Goal: Task Accomplishment & Management: Manage account settings

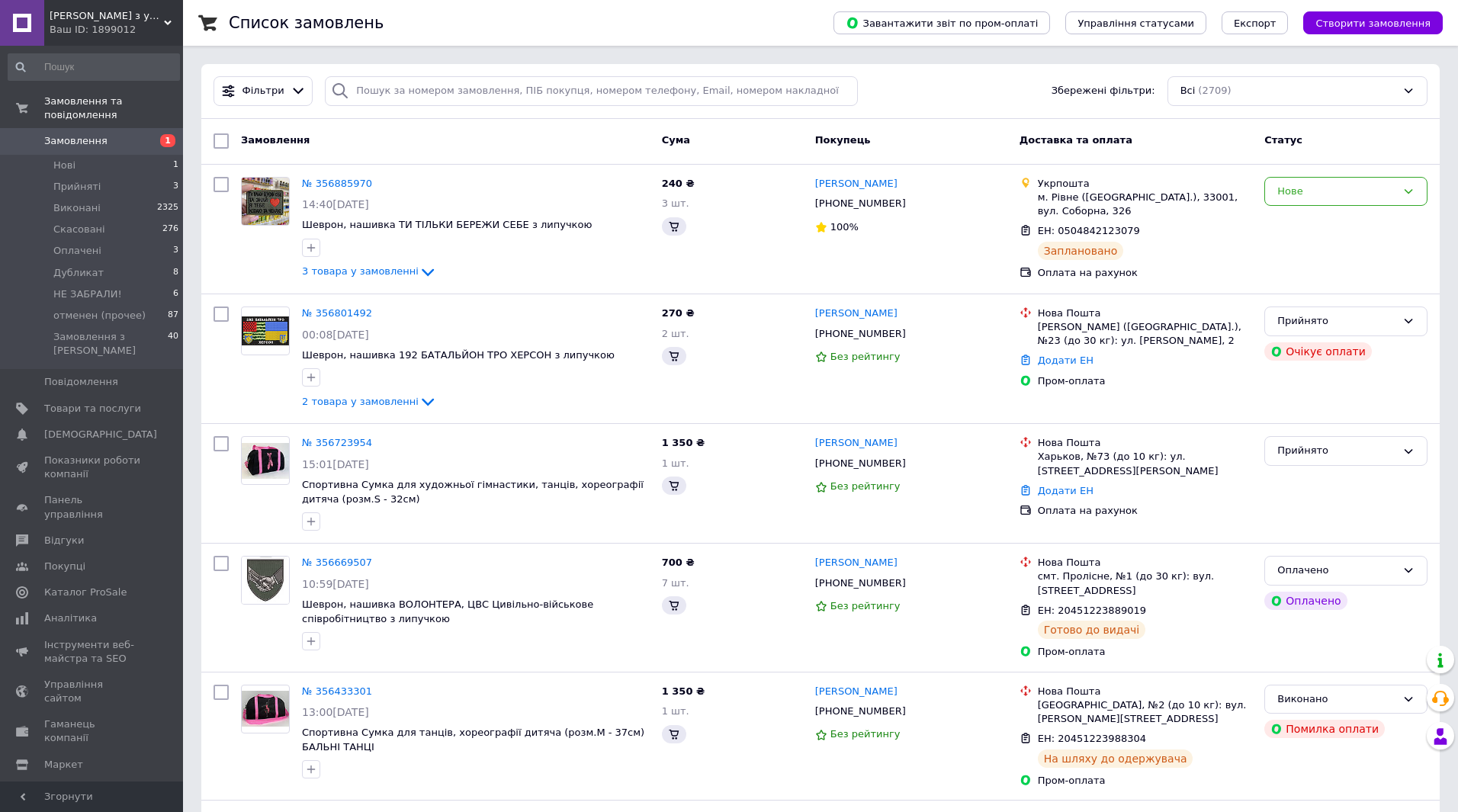
click at [327, 106] on div at bounding box center [340, 91] width 31 height 30
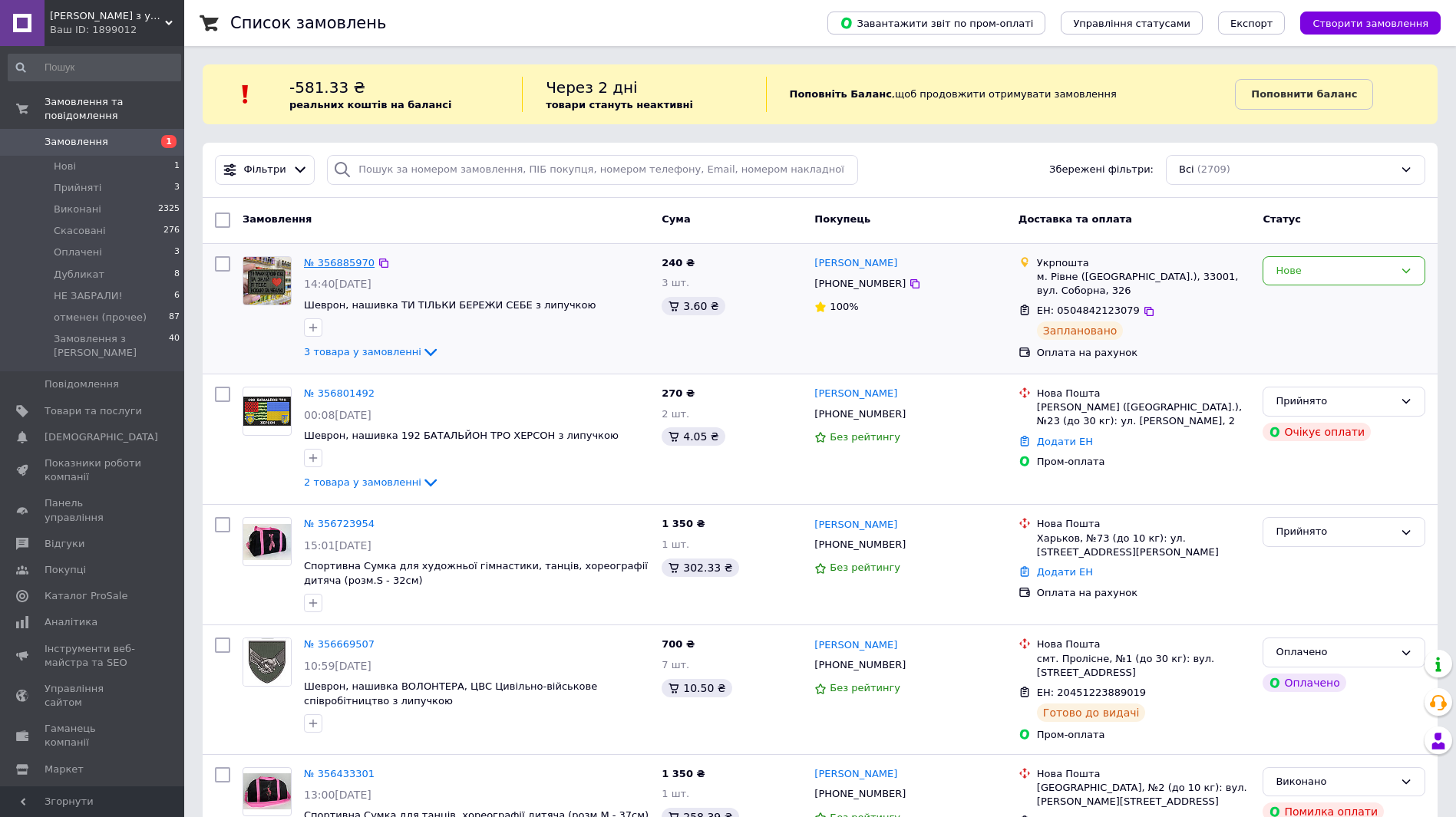
click at [335, 263] on link "№ 356885970" at bounding box center [339, 262] width 70 height 12
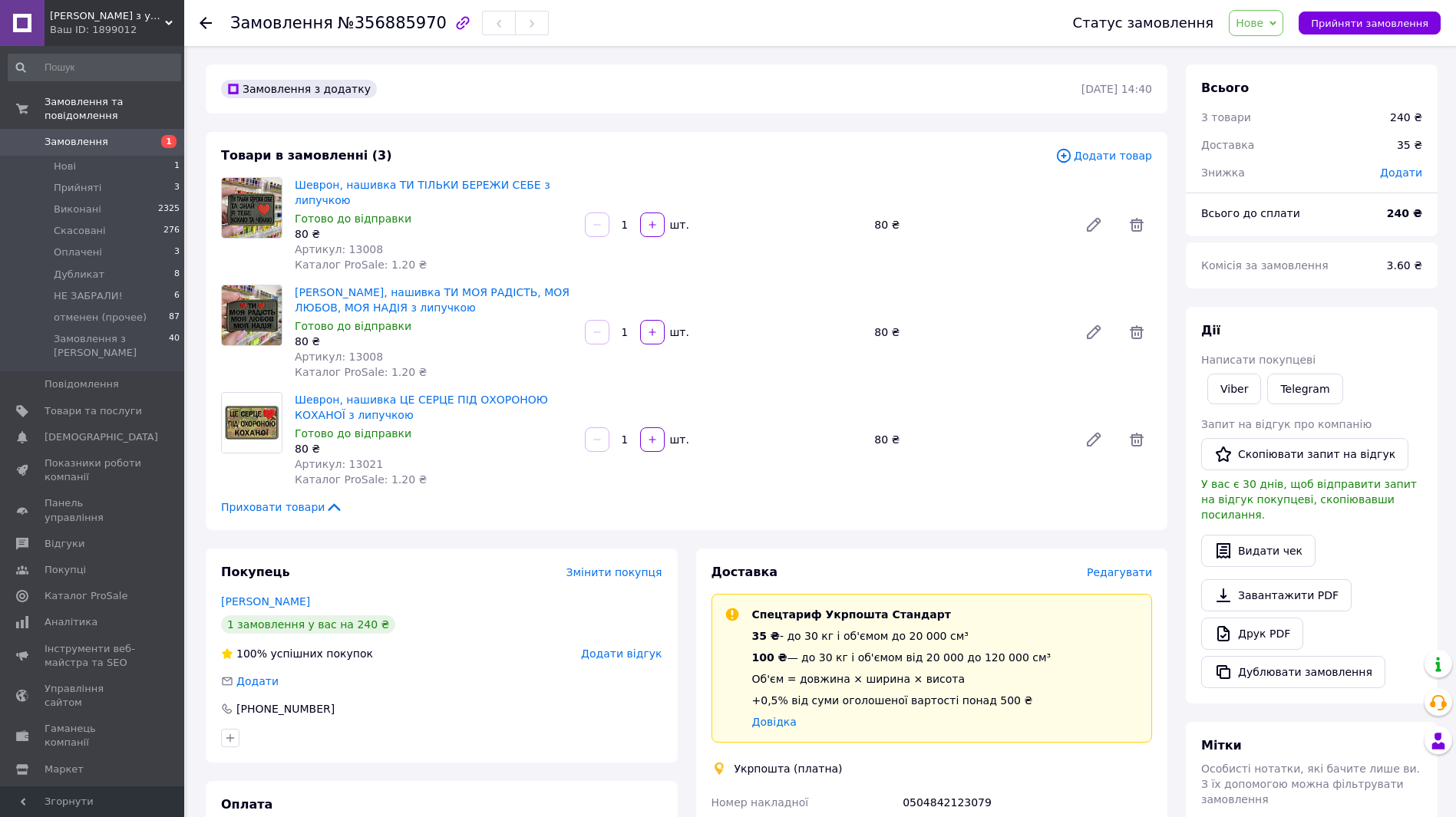
click at [101, 135] on span "Замовлення" at bounding box center [93, 142] width 98 height 14
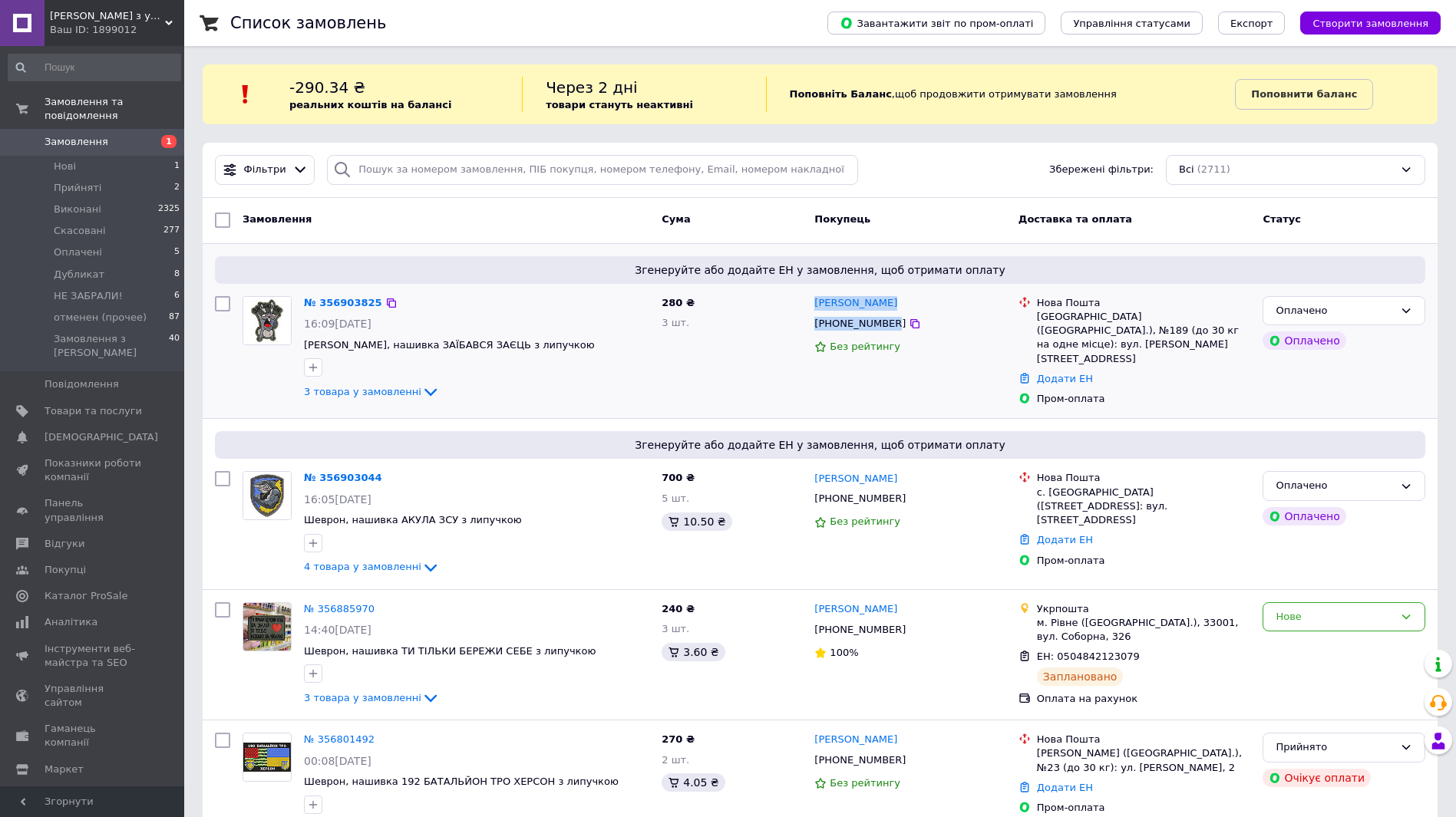
drag, startPoint x: 813, startPoint y: 305, endPoint x: 886, endPoint y: 328, distance: 76.5
click at [886, 328] on div "Олександра Фелинюк +380995145796 Без рейтингу" at bounding box center [910, 351] width 204 height 123
click at [388, 392] on span "3 товара у замовленні" at bounding box center [363, 391] width 117 height 12
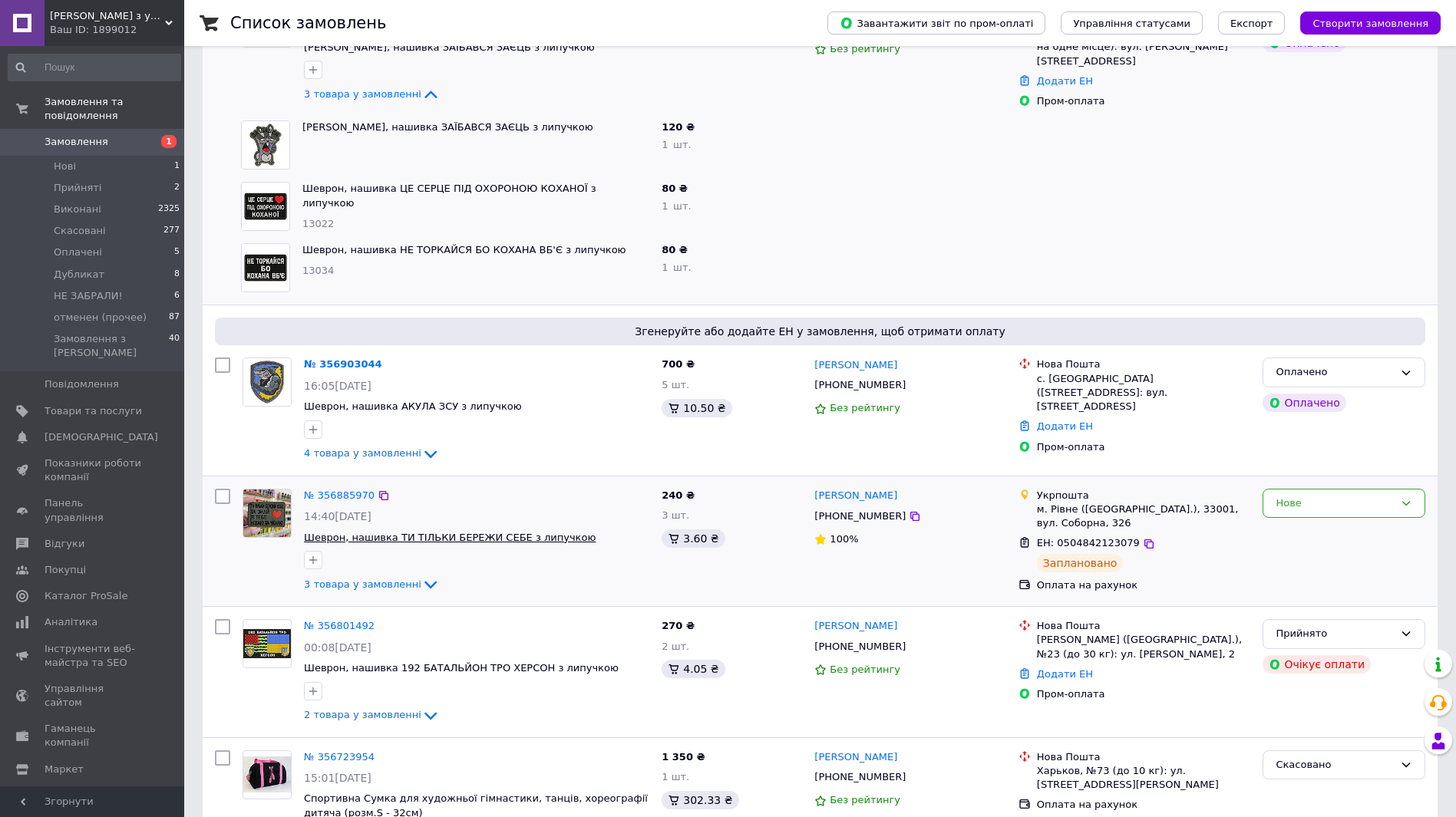
scroll to position [307, 0]
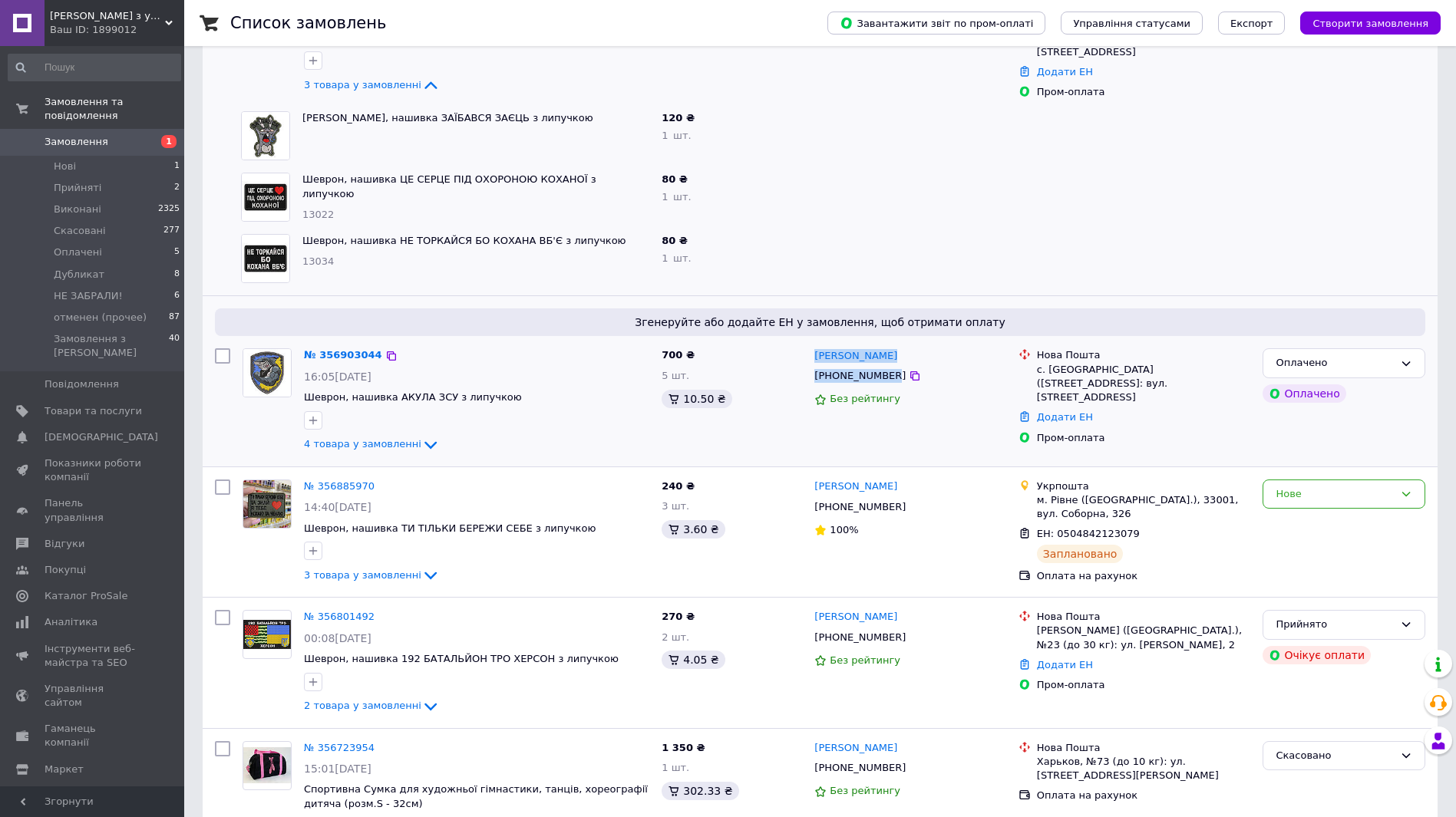
drag, startPoint x: 886, startPoint y: 375, endPoint x: 813, endPoint y: 352, distance: 76.5
click at [813, 352] on div "Іджиян Артур +380503378117 Без рейтингу" at bounding box center [910, 401] width 204 height 117
copy div "Іджиян Артур +380503378117"
click at [422, 442] on icon at bounding box center [430, 445] width 19 height 19
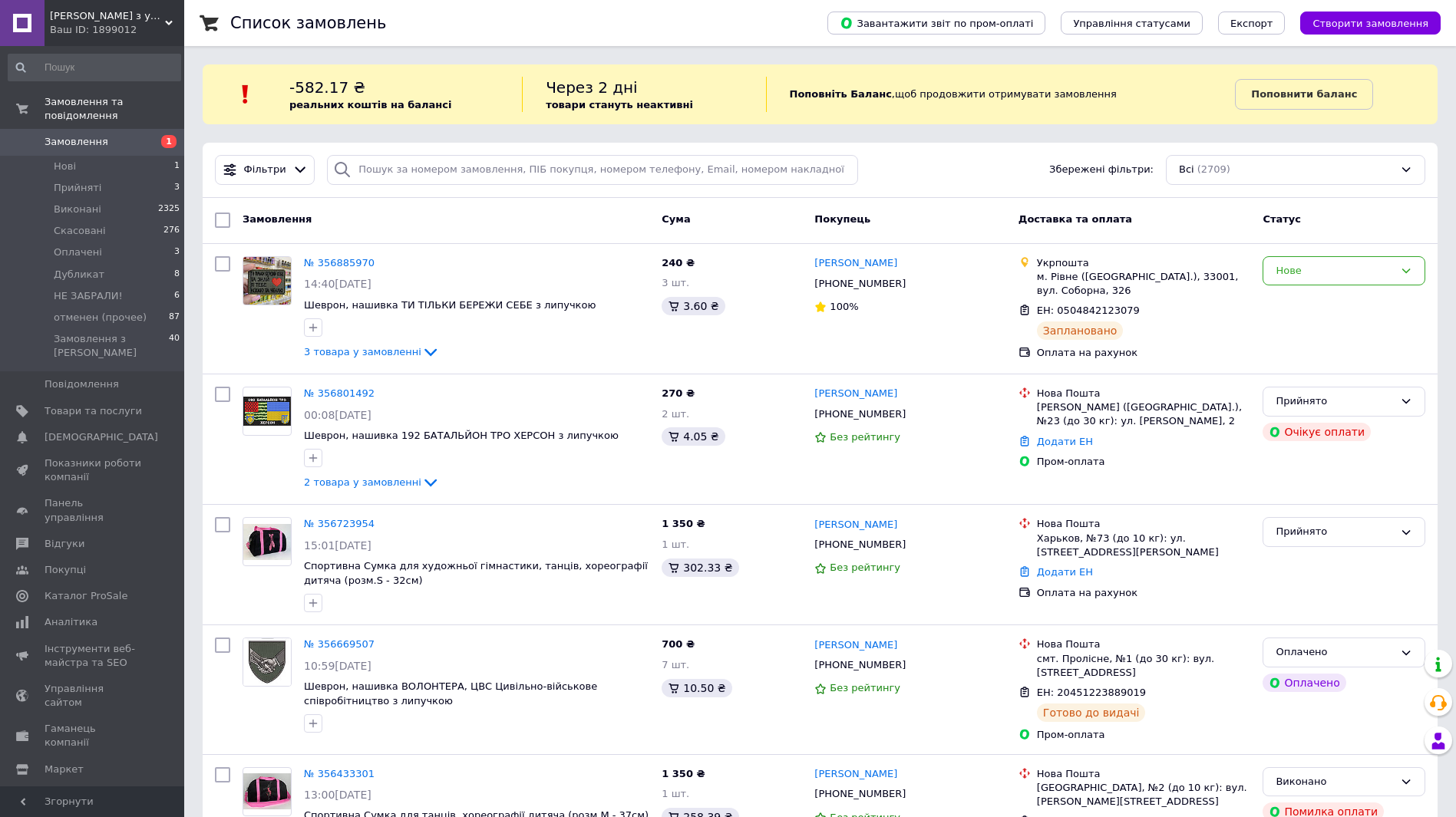
click at [85, 23] on div "Ваш ID: 1899012" at bounding box center [117, 30] width 134 height 14
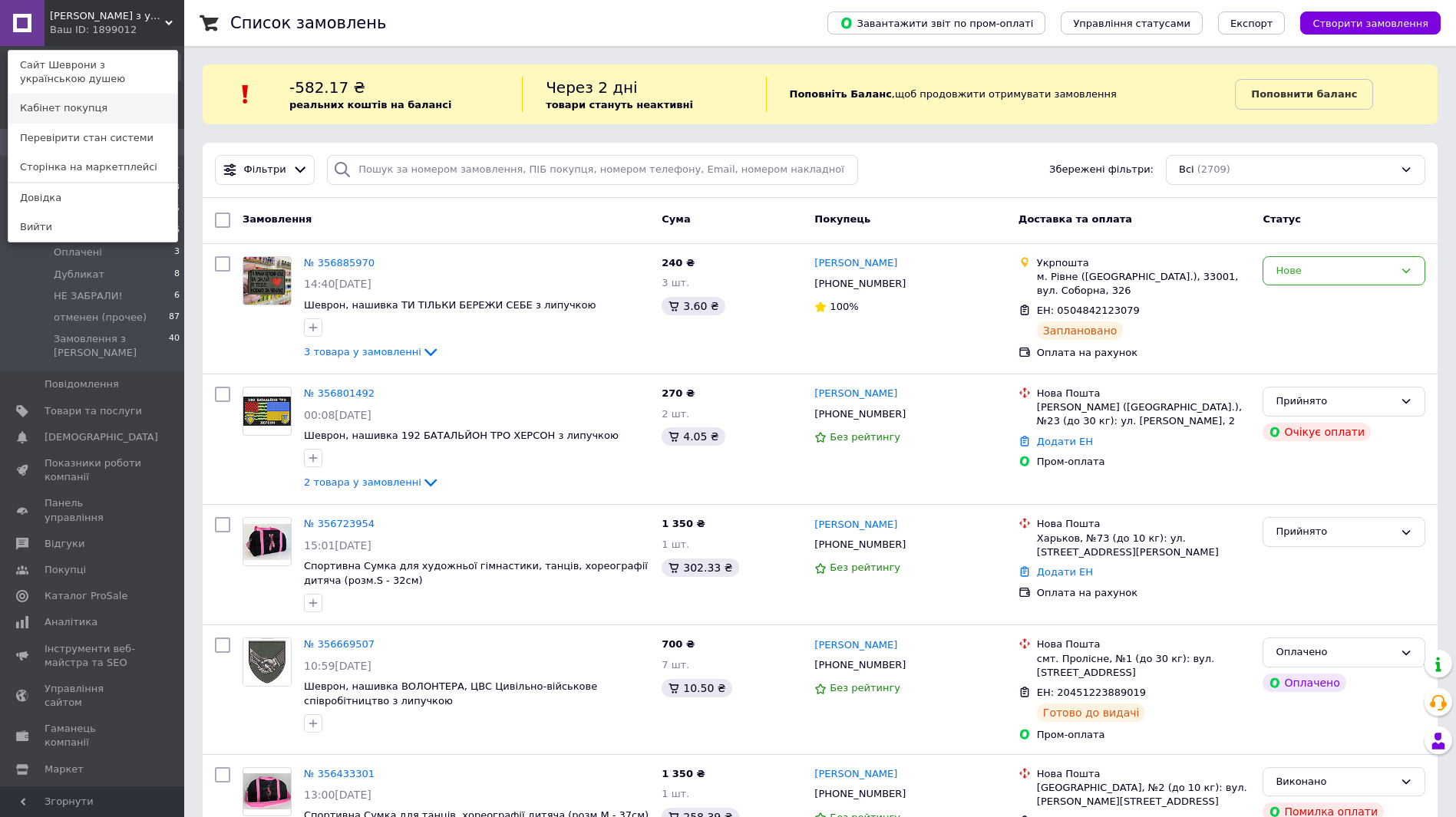
click at [106, 114] on link "Кабінет покупця" at bounding box center [93, 108] width 169 height 29
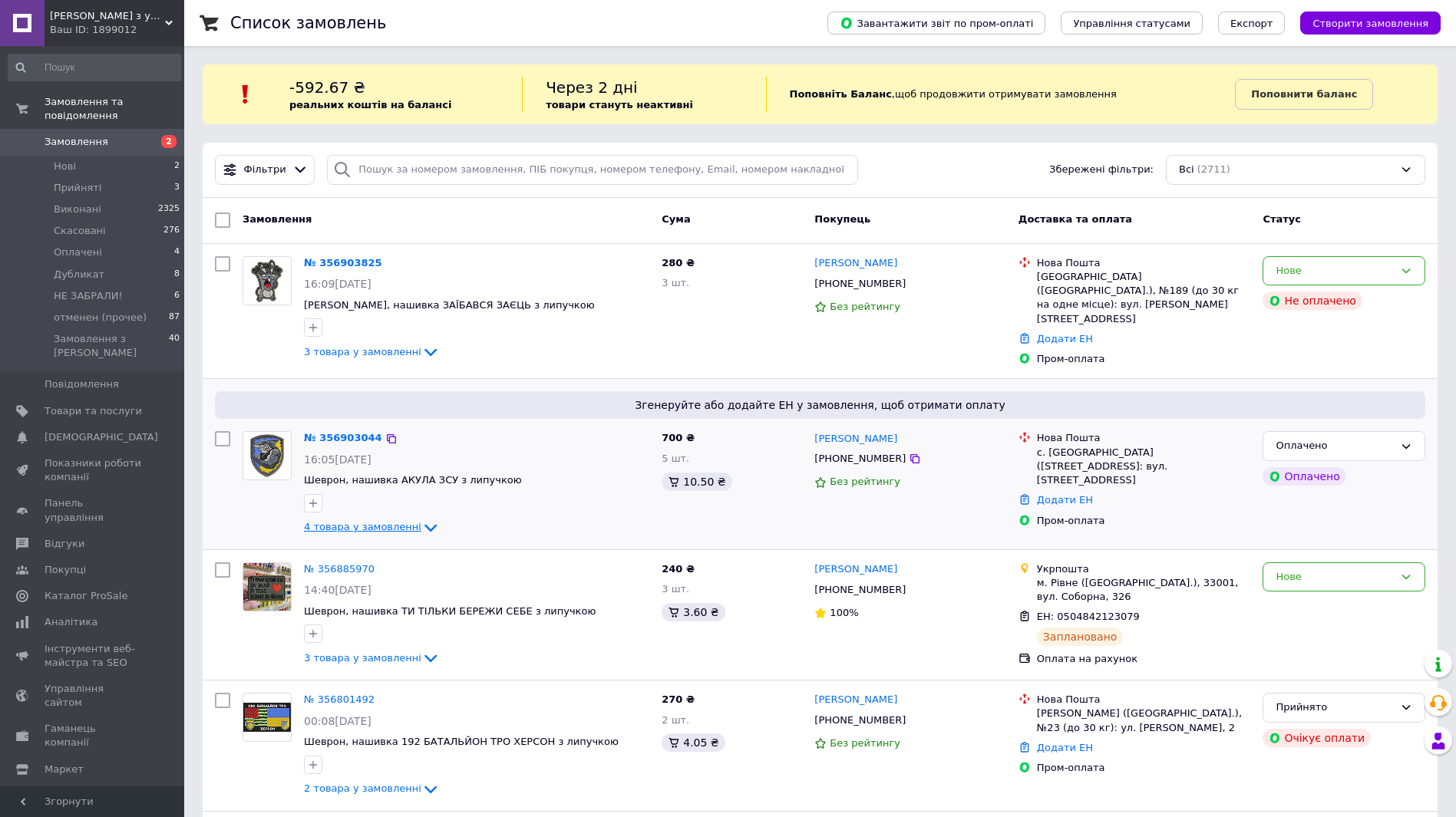
click at [422, 518] on icon at bounding box center [430, 527] width 19 height 19
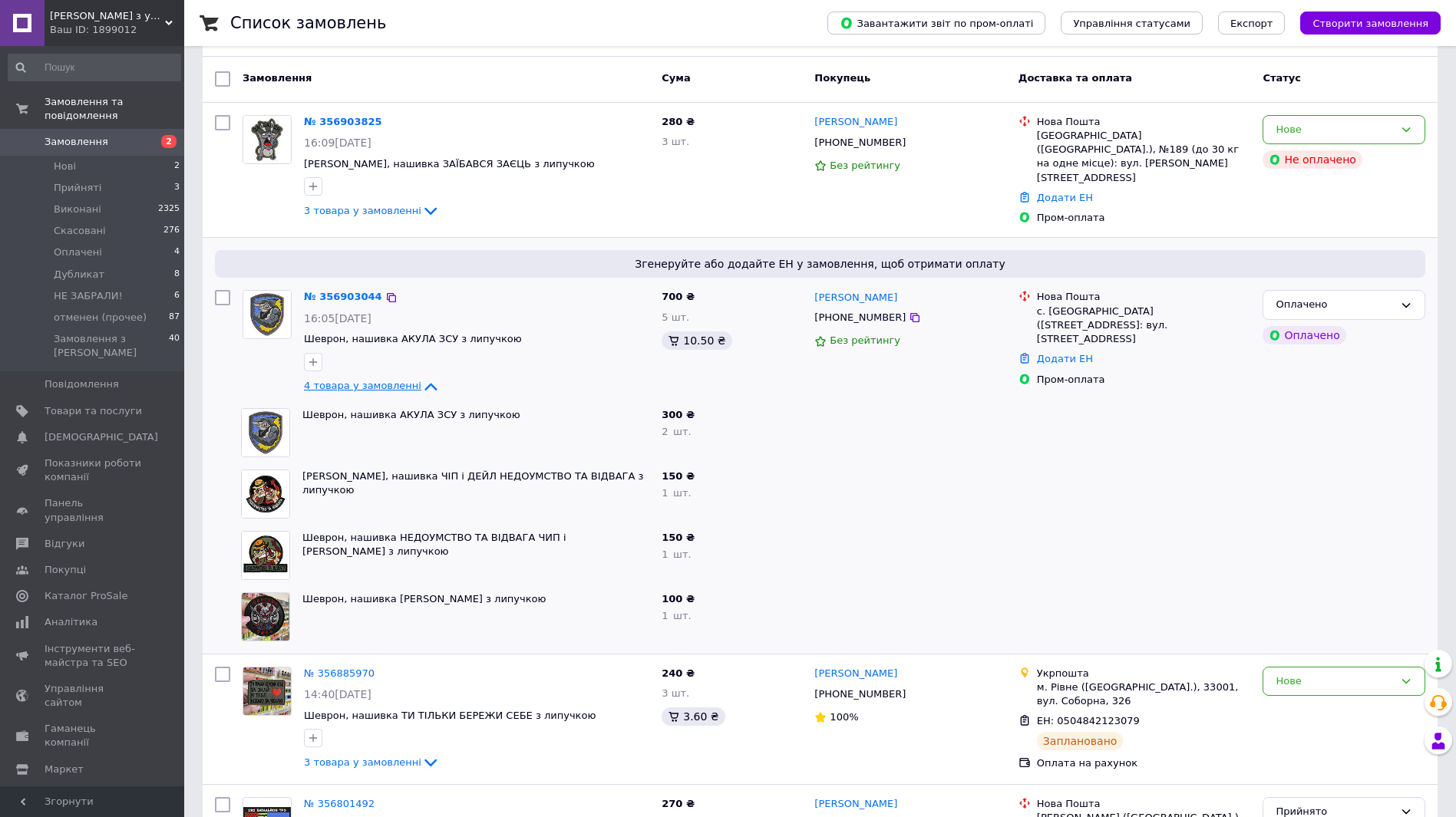
scroll to position [154, 0]
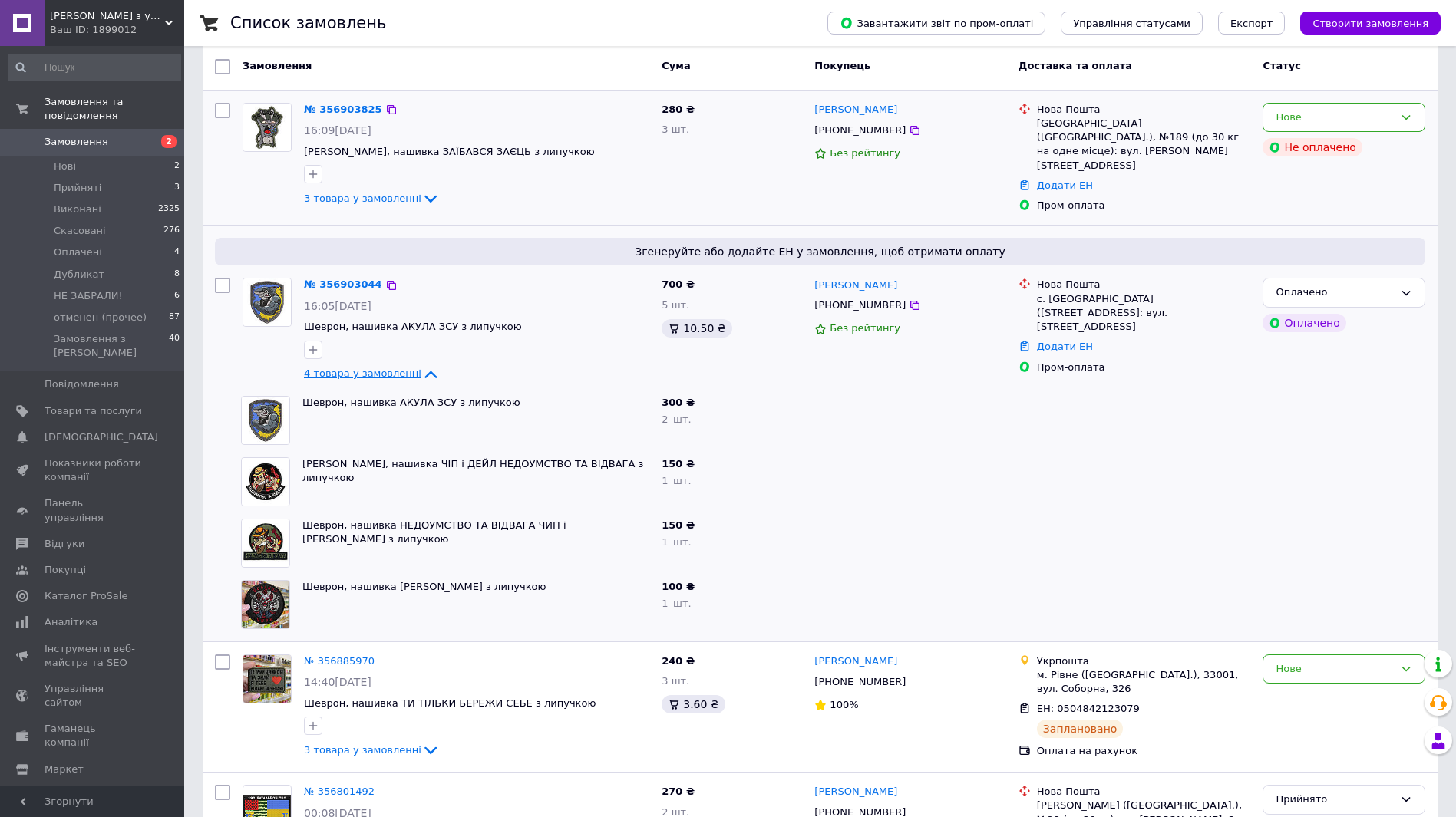
click at [371, 203] on span "3 товара у замовленні" at bounding box center [363, 198] width 117 height 12
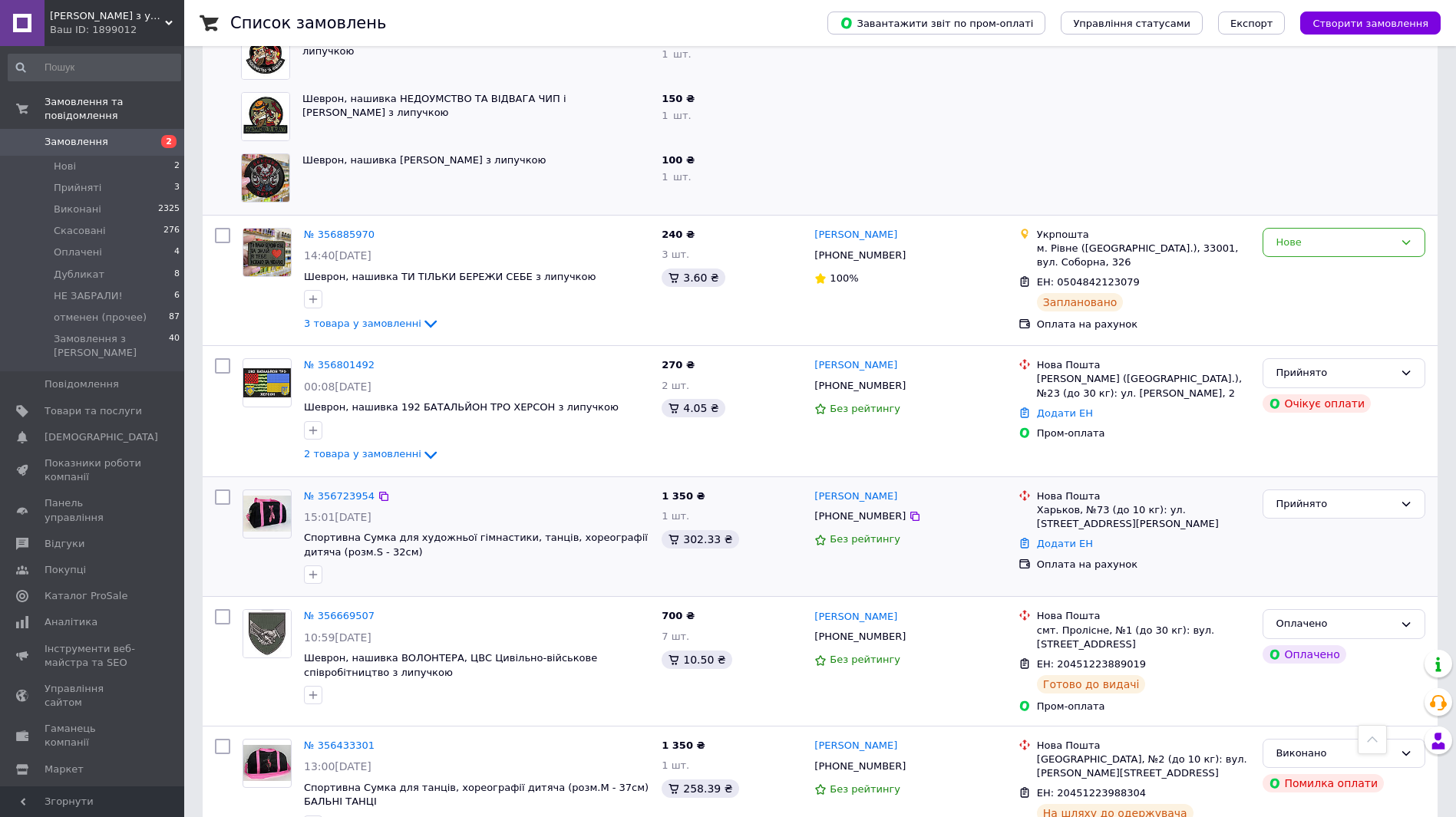
scroll to position [767, 0]
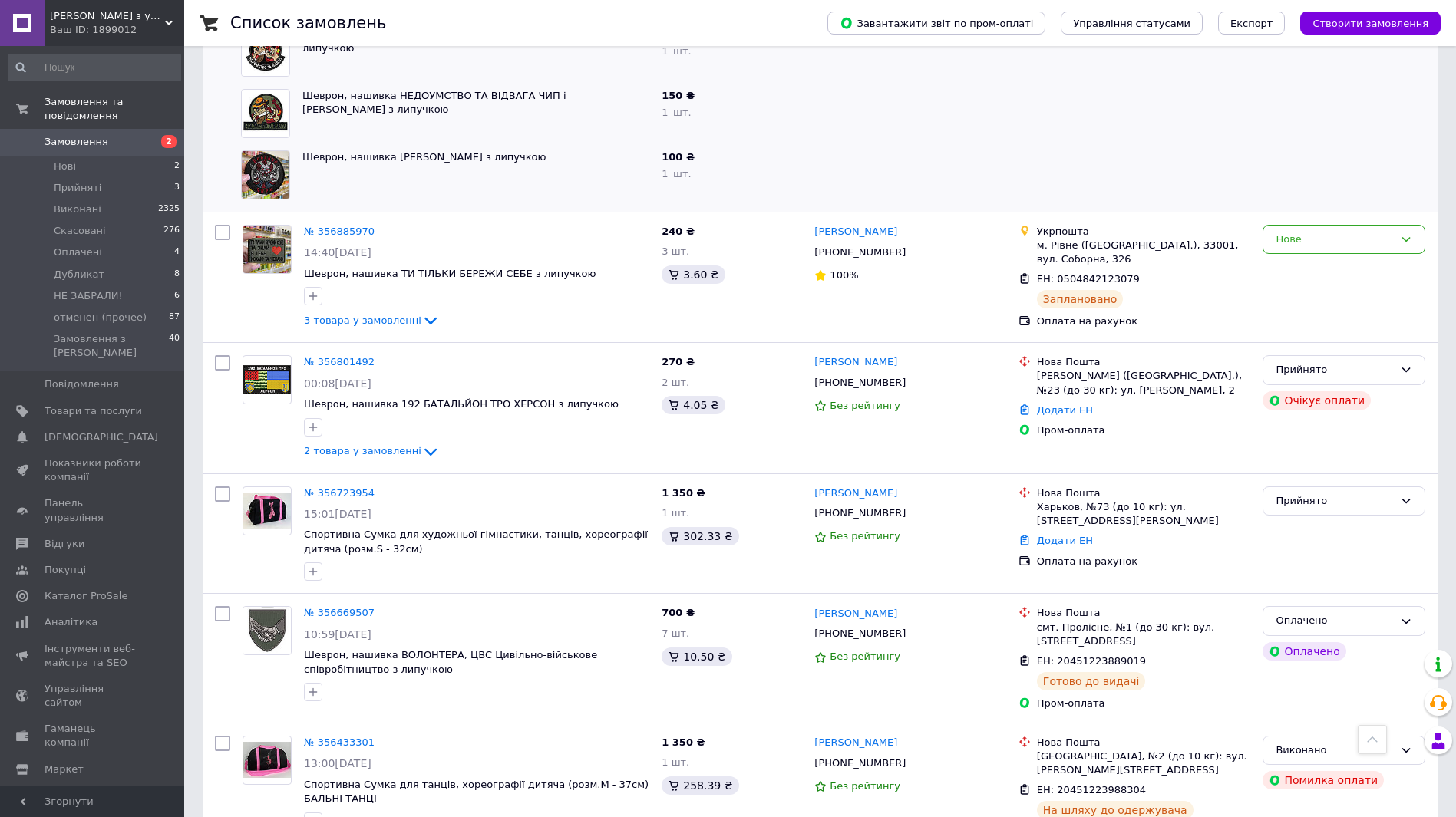
click at [351, 487] on link "№ 356723954" at bounding box center [339, 493] width 70 height 12
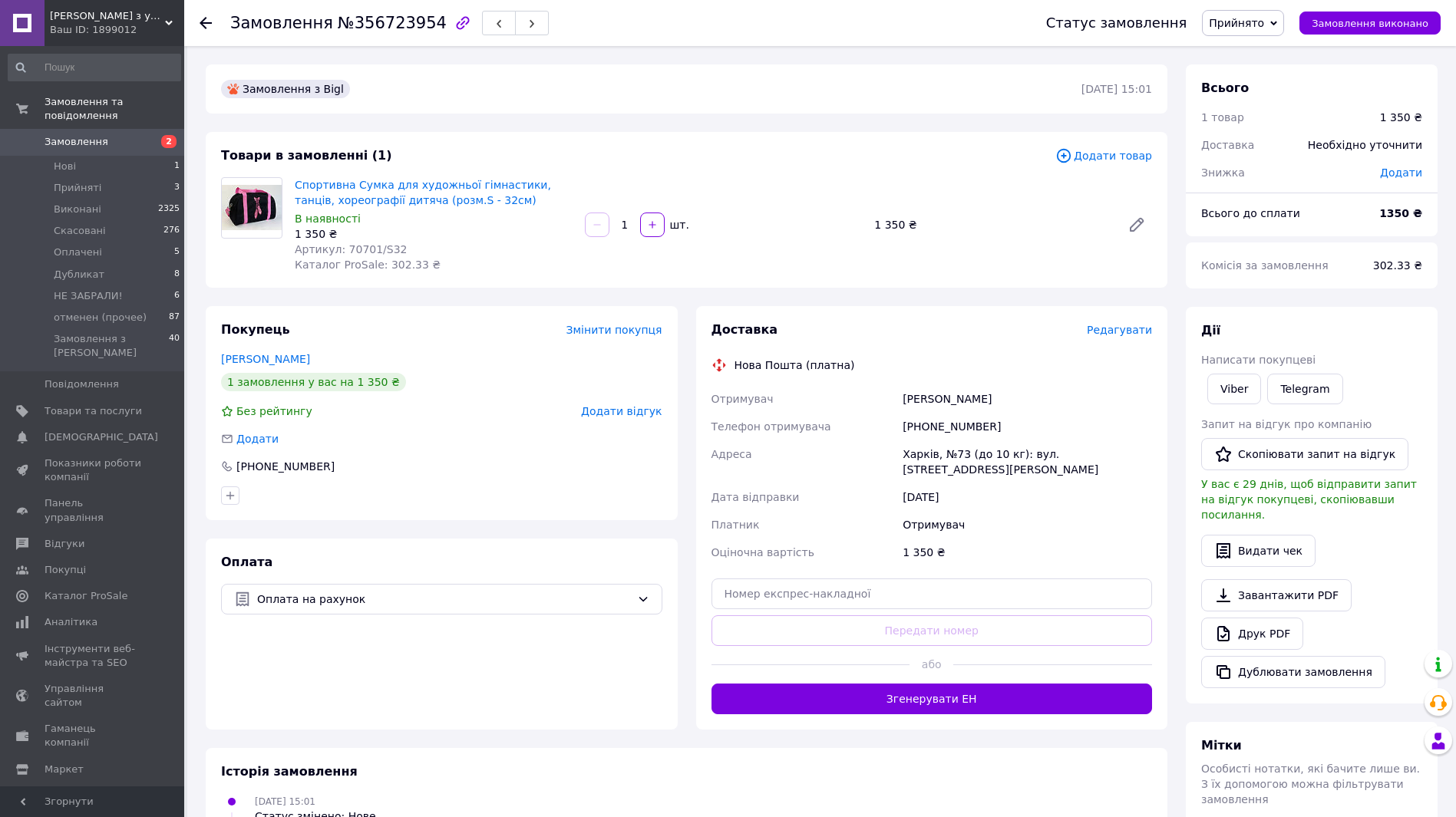
click at [1277, 25] on icon at bounding box center [1274, 23] width 7 height 7
click at [1272, 170] on li "отменен (прочее)" at bounding box center [1257, 169] width 109 height 23
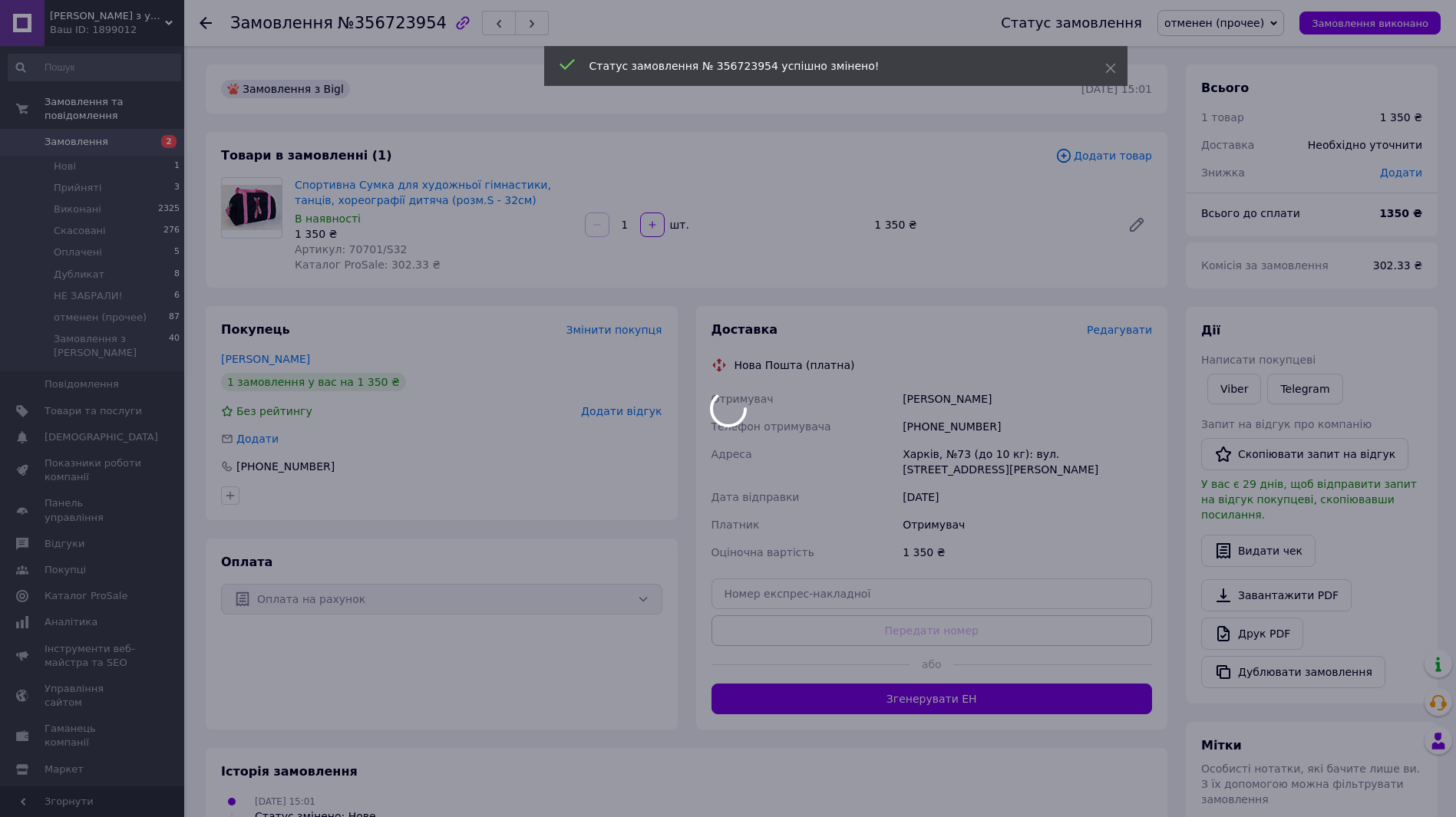
click at [1281, 21] on div at bounding box center [728, 408] width 1456 height 817
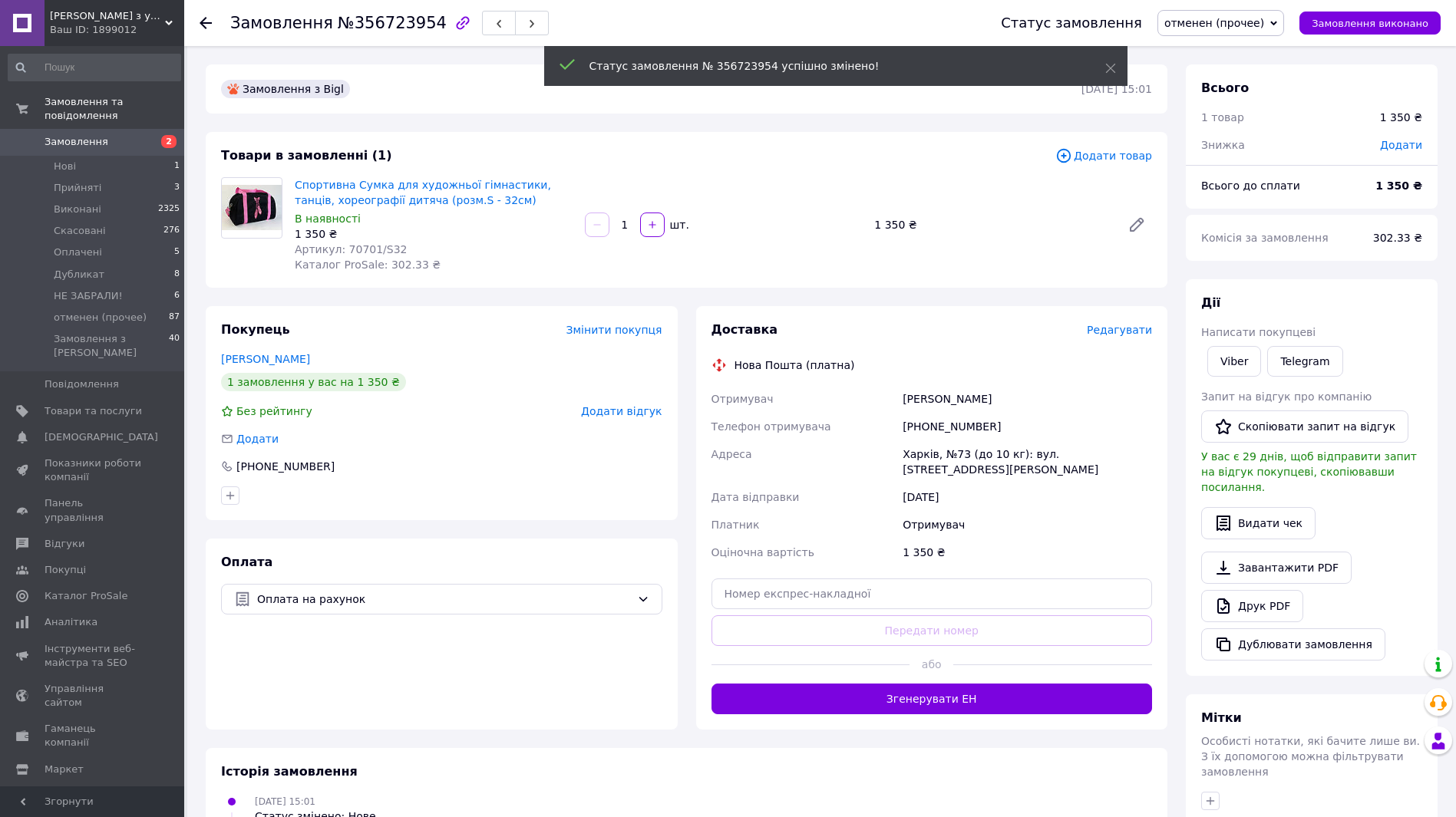
click at [1264, 28] on span "отменен (прочее)" at bounding box center [1214, 23] width 100 height 12
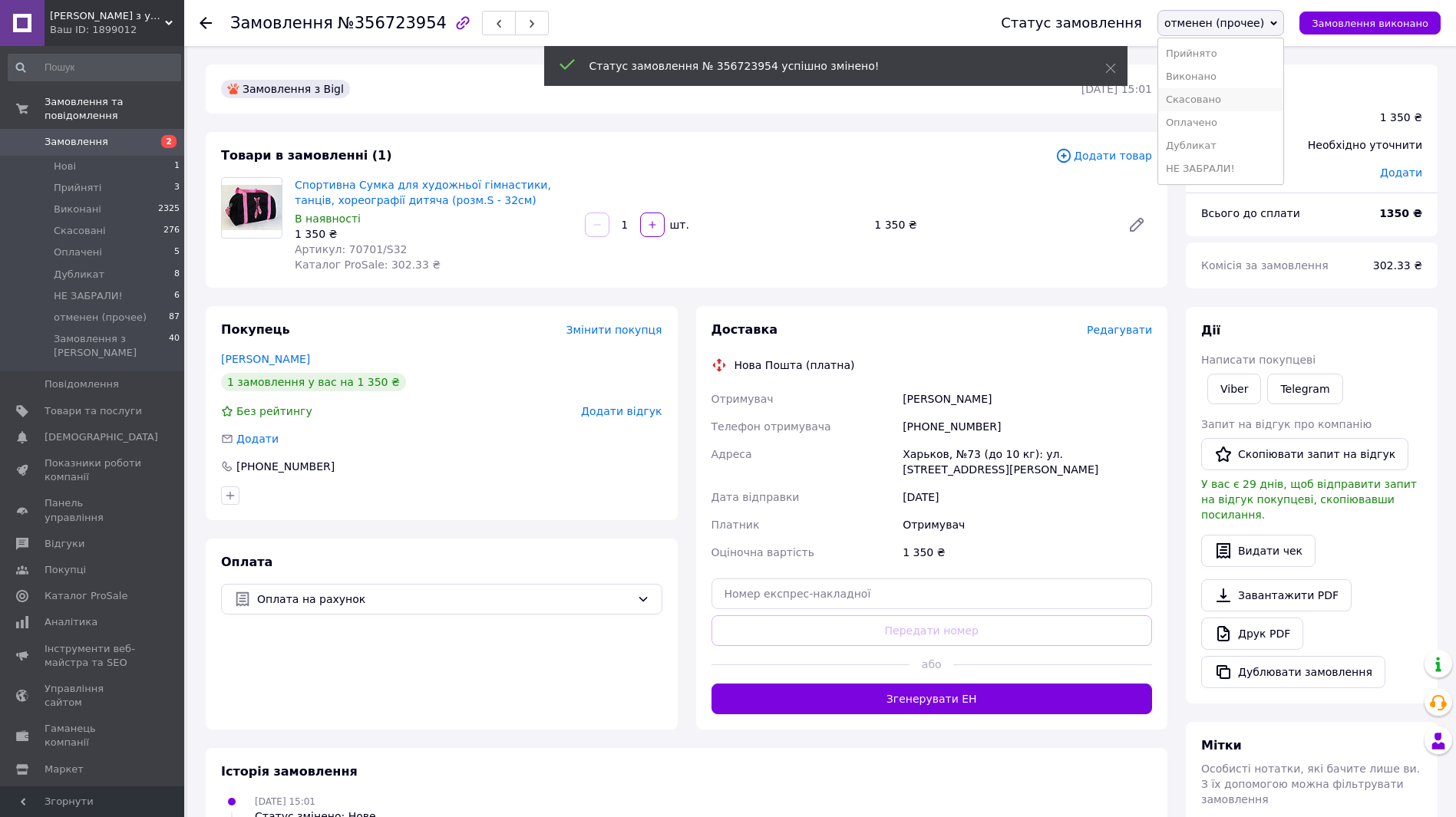
click at [1234, 100] on li "Скасовано" at bounding box center [1220, 100] width 125 height 23
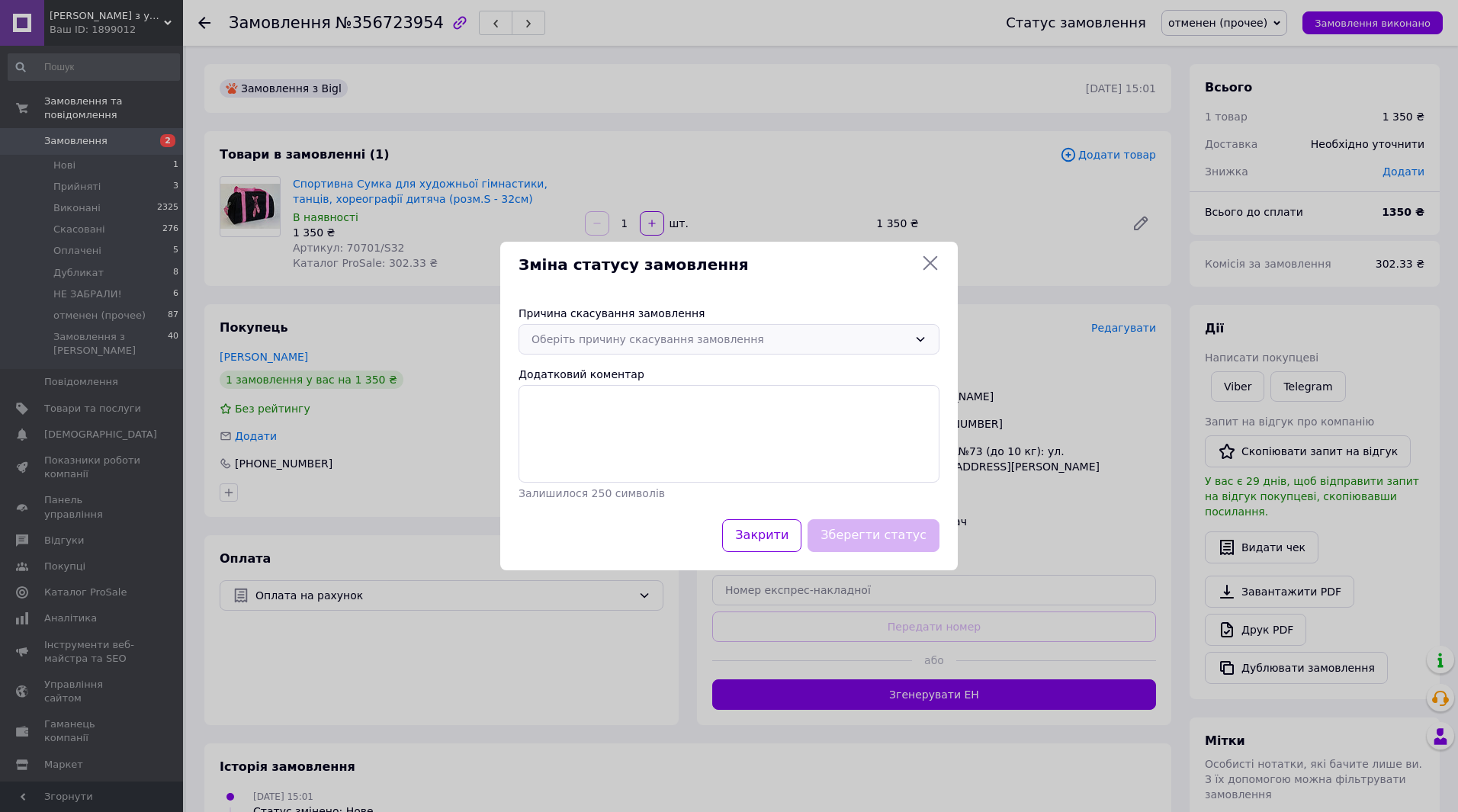
click at [659, 340] on div "Оберіть причину скасування замовлення" at bounding box center [720, 339] width 376 height 17
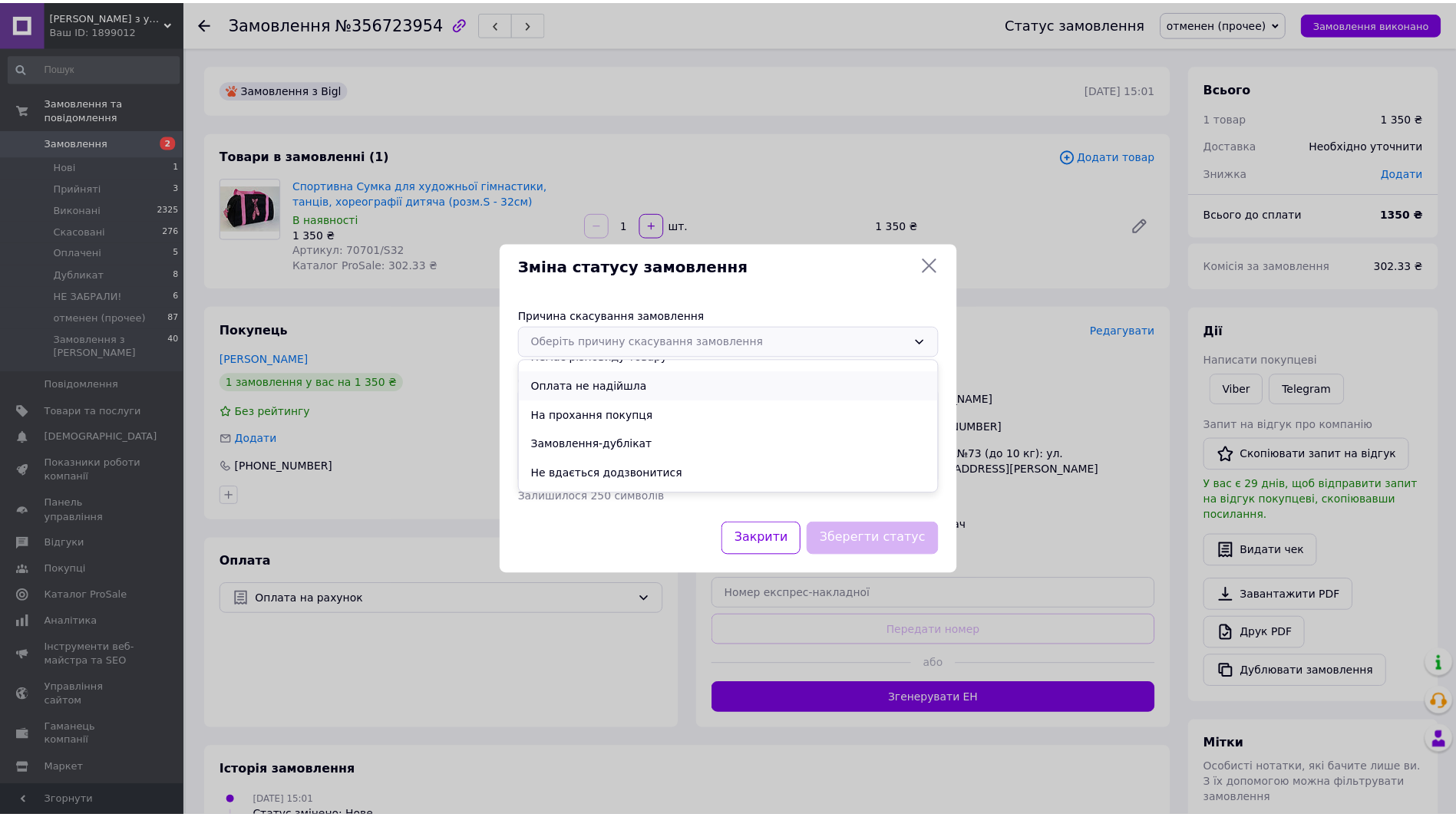
scroll to position [71, 0]
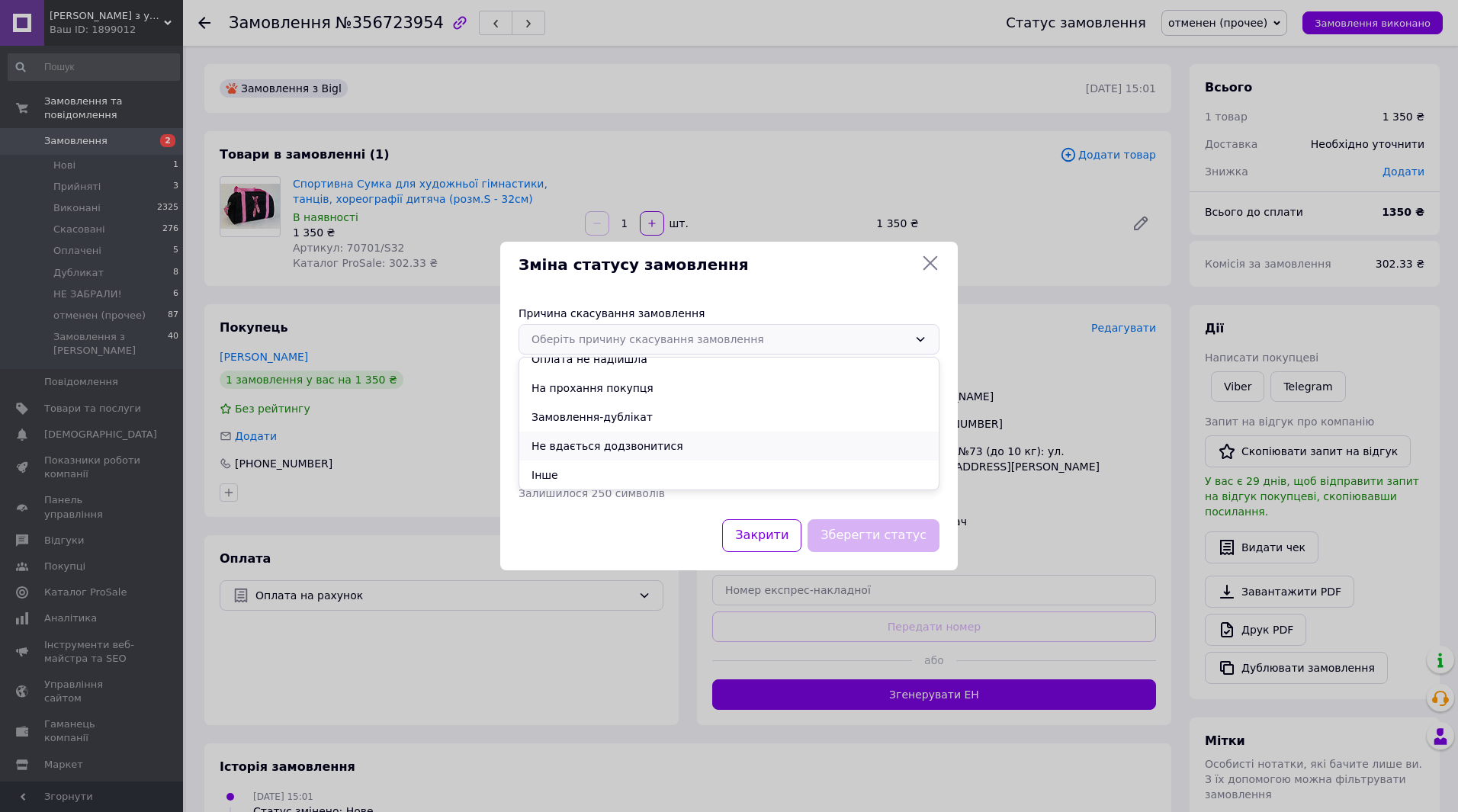
click at [626, 450] on li "Не вдається додзвонитися" at bounding box center [729, 445] width 420 height 29
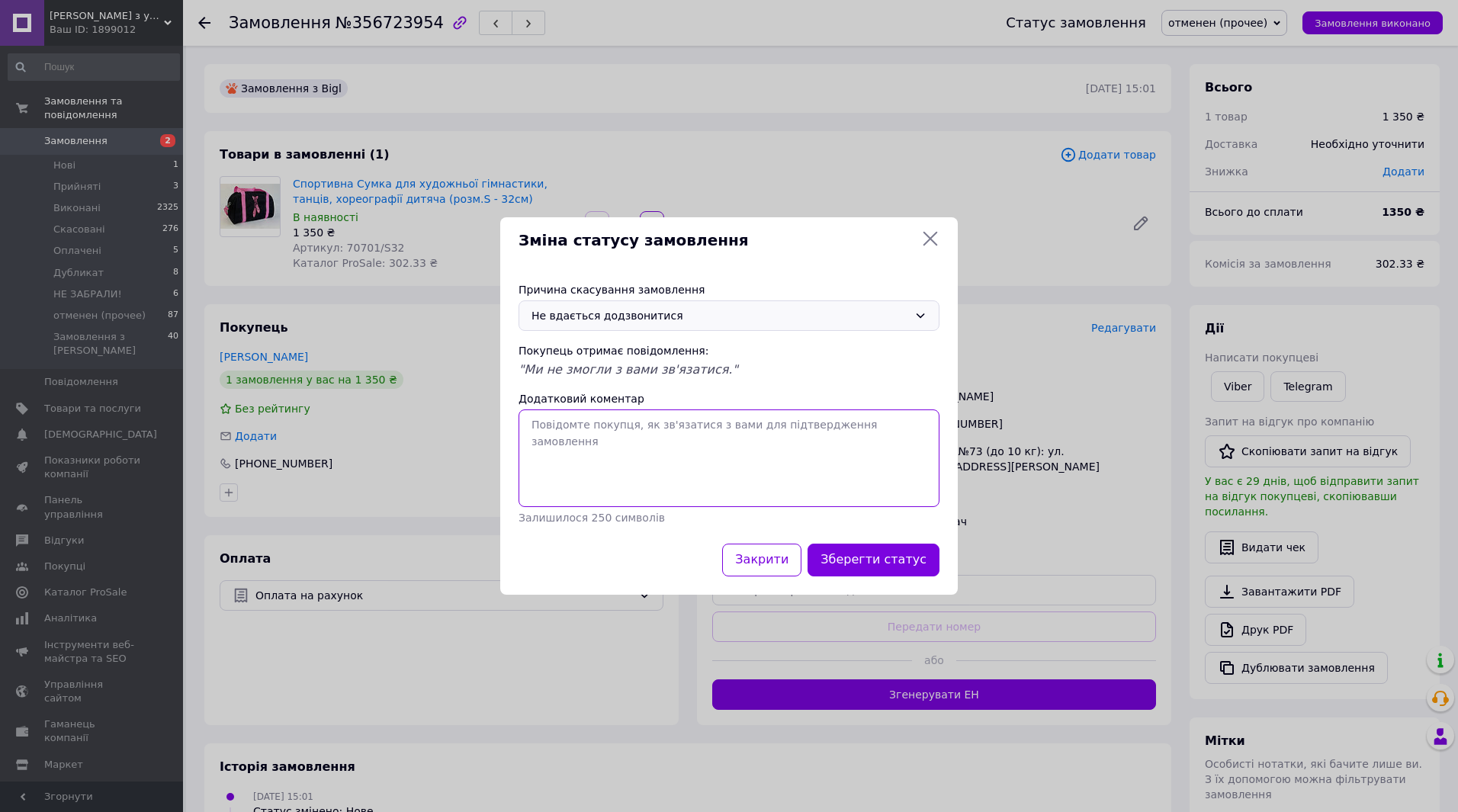
click at [706, 429] on textarea "Додатковий коментар" at bounding box center [729, 458] width 421 height 97
type textarea "У разі якщо це було помилкою - зв'яжіться з нами за телефоном 0684208980"
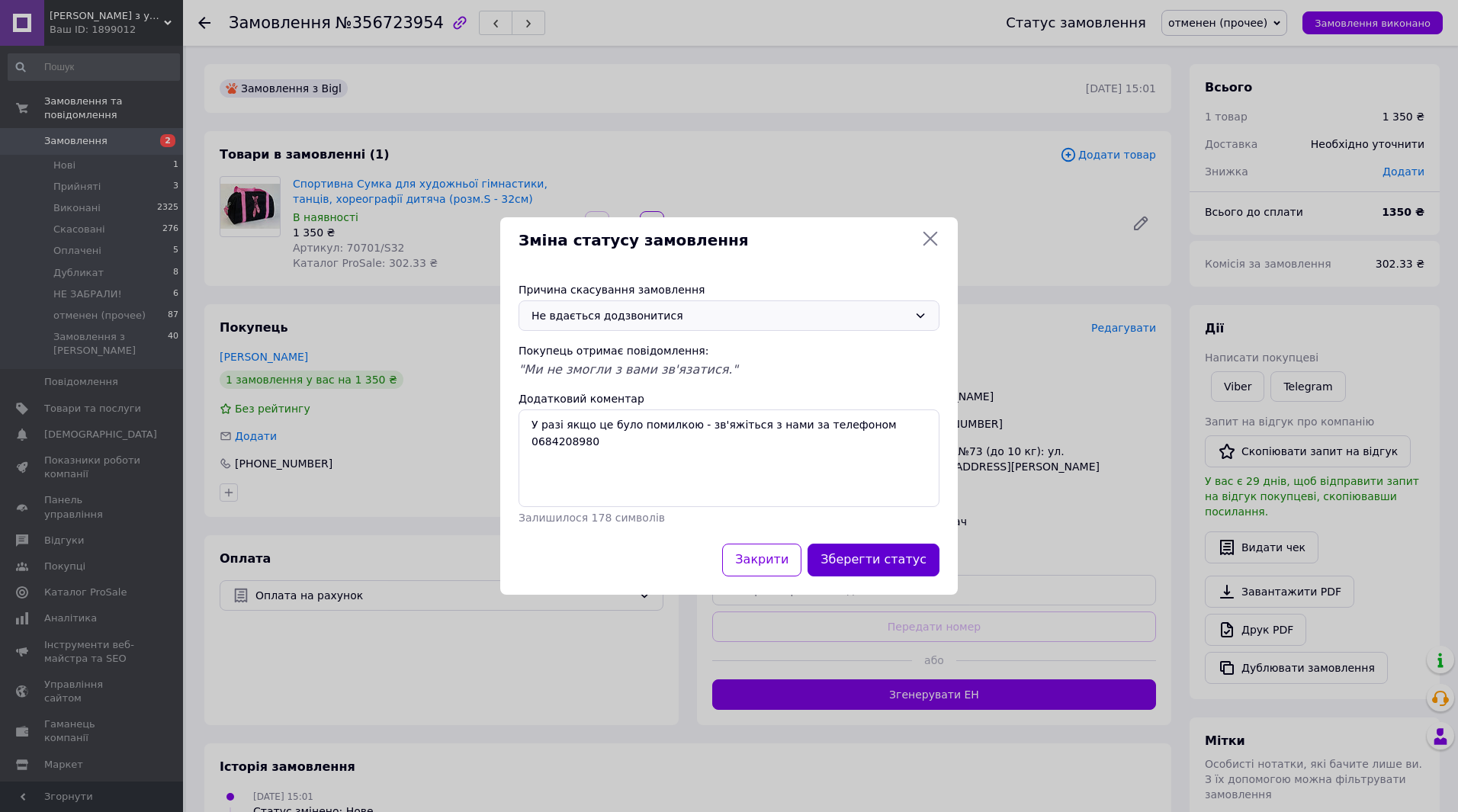
click at [884, 560] on button "Зберегти статус" at bounding box center [873, 559] width 132 height 33
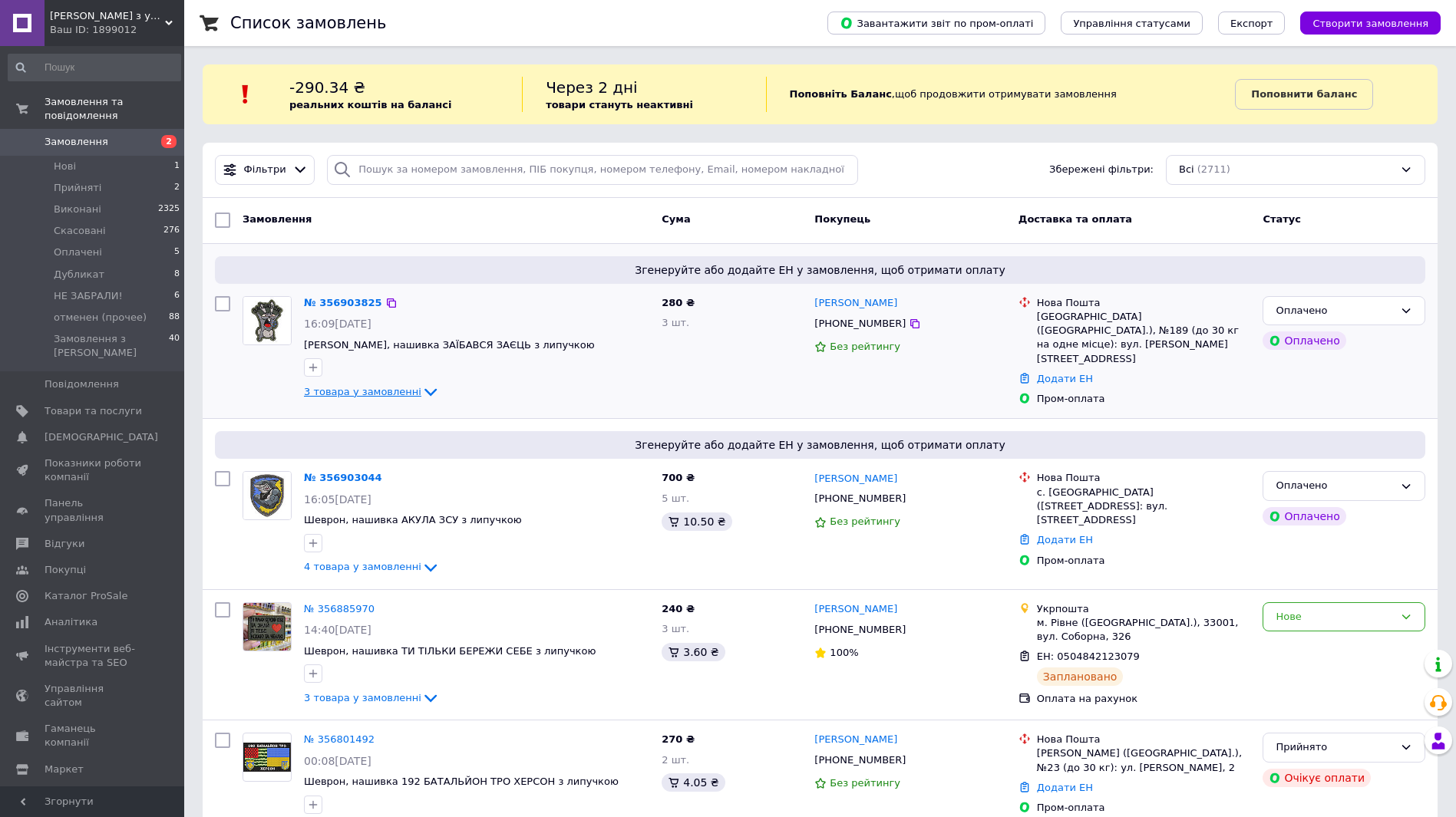
click at [384, 396] on span "3 товара у замовленні" at bounding box center [363, 391] width 117 height 12
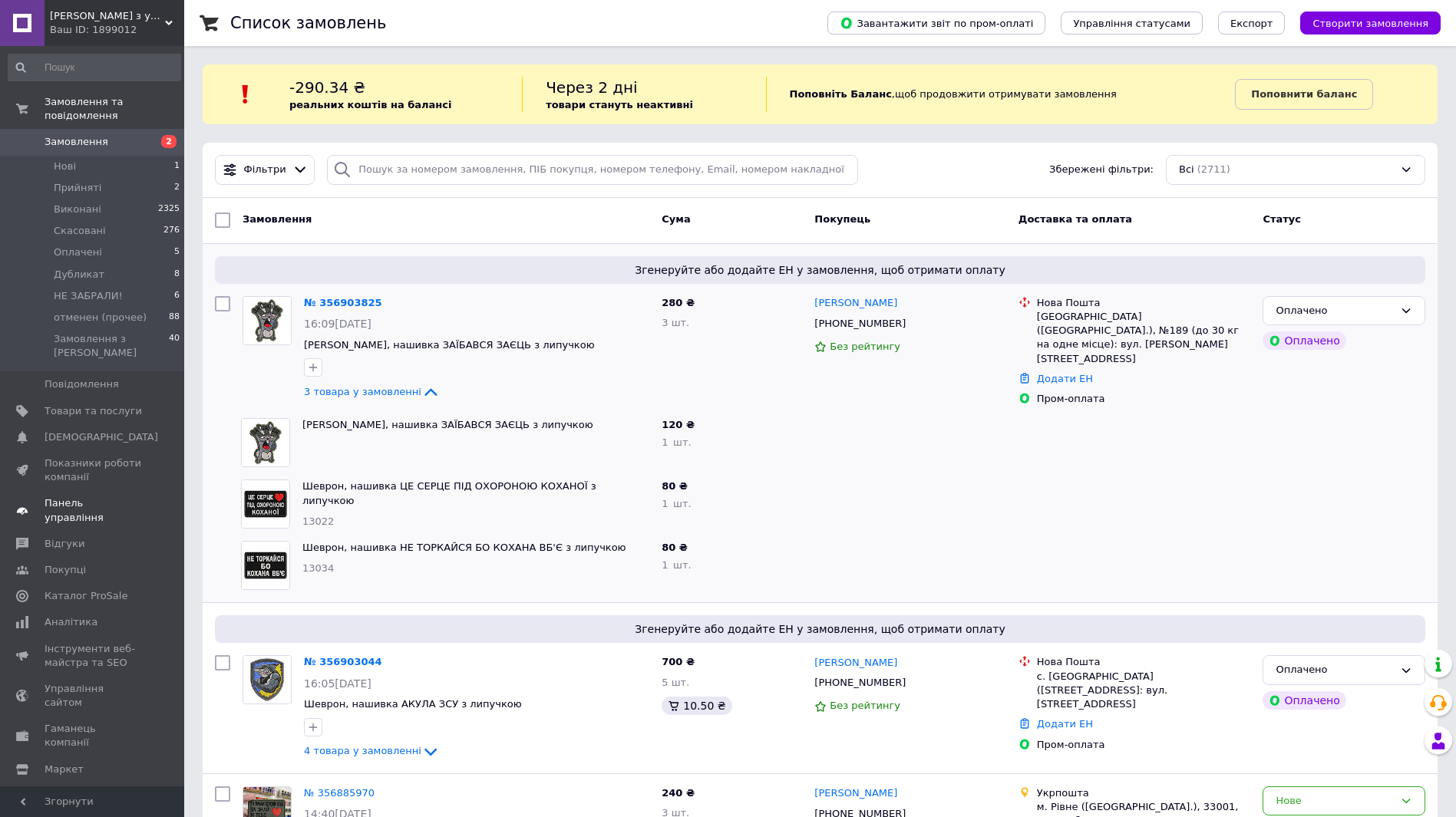
click at [101, 496] on span "Панель управління" at bounding box center [93, 509] width 98 height 28
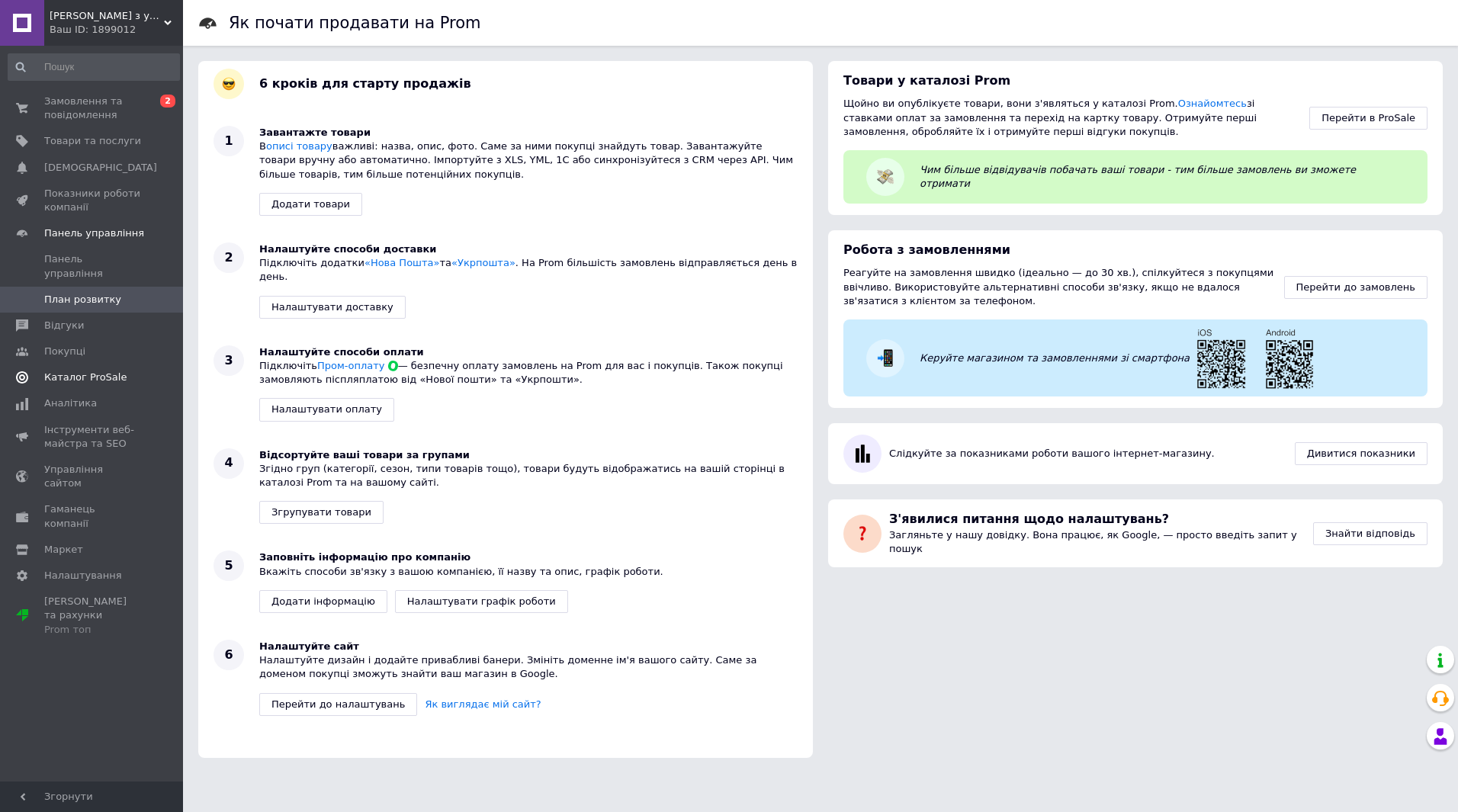
click at [87, 370] on span "Каталог ProSale" at bounding box center [85, 377] width 82 height 14
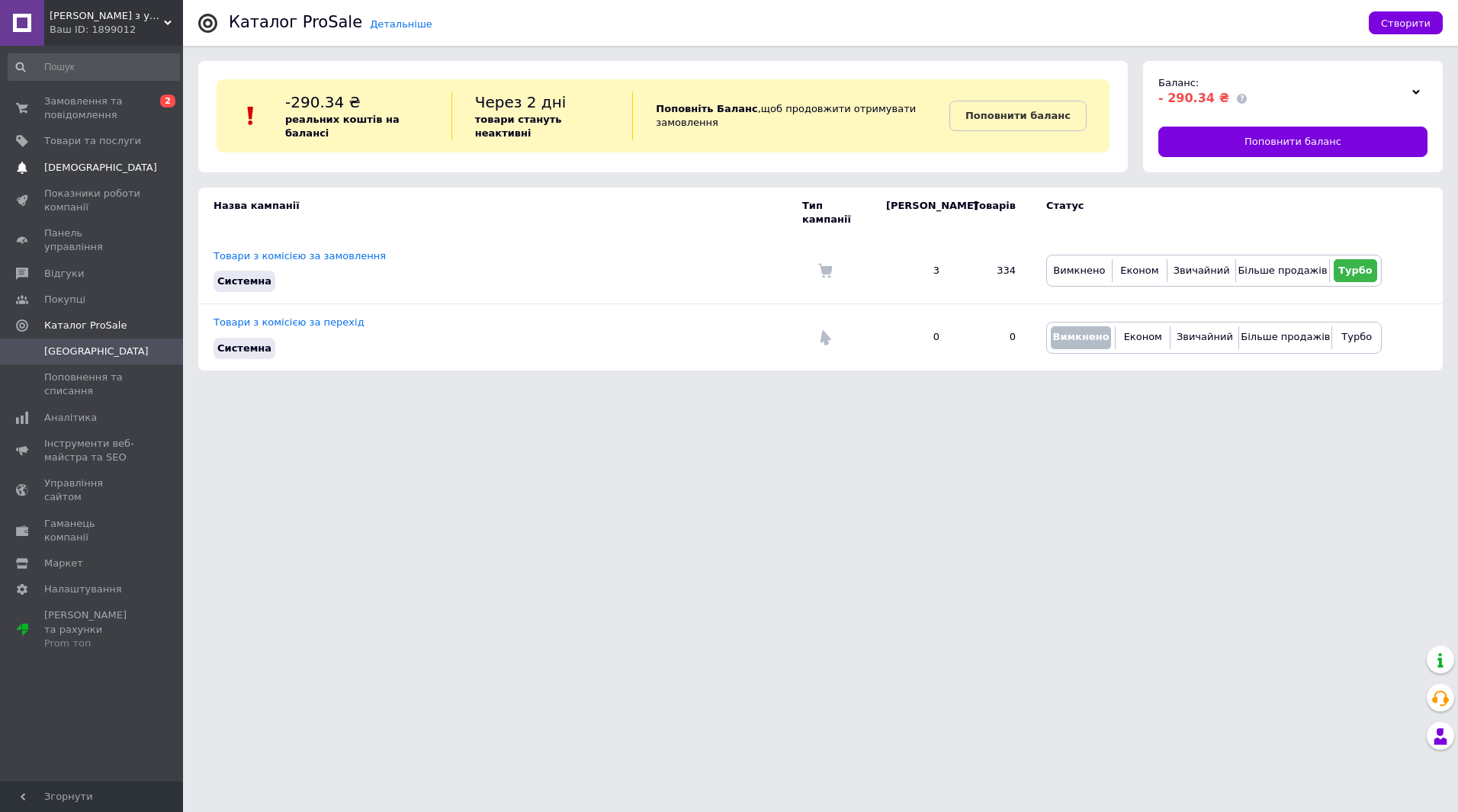
click at [79, 170] on span "[DEMOGRAPHIC_DATA]" at bounding box center [101, 168] width 113 height 14
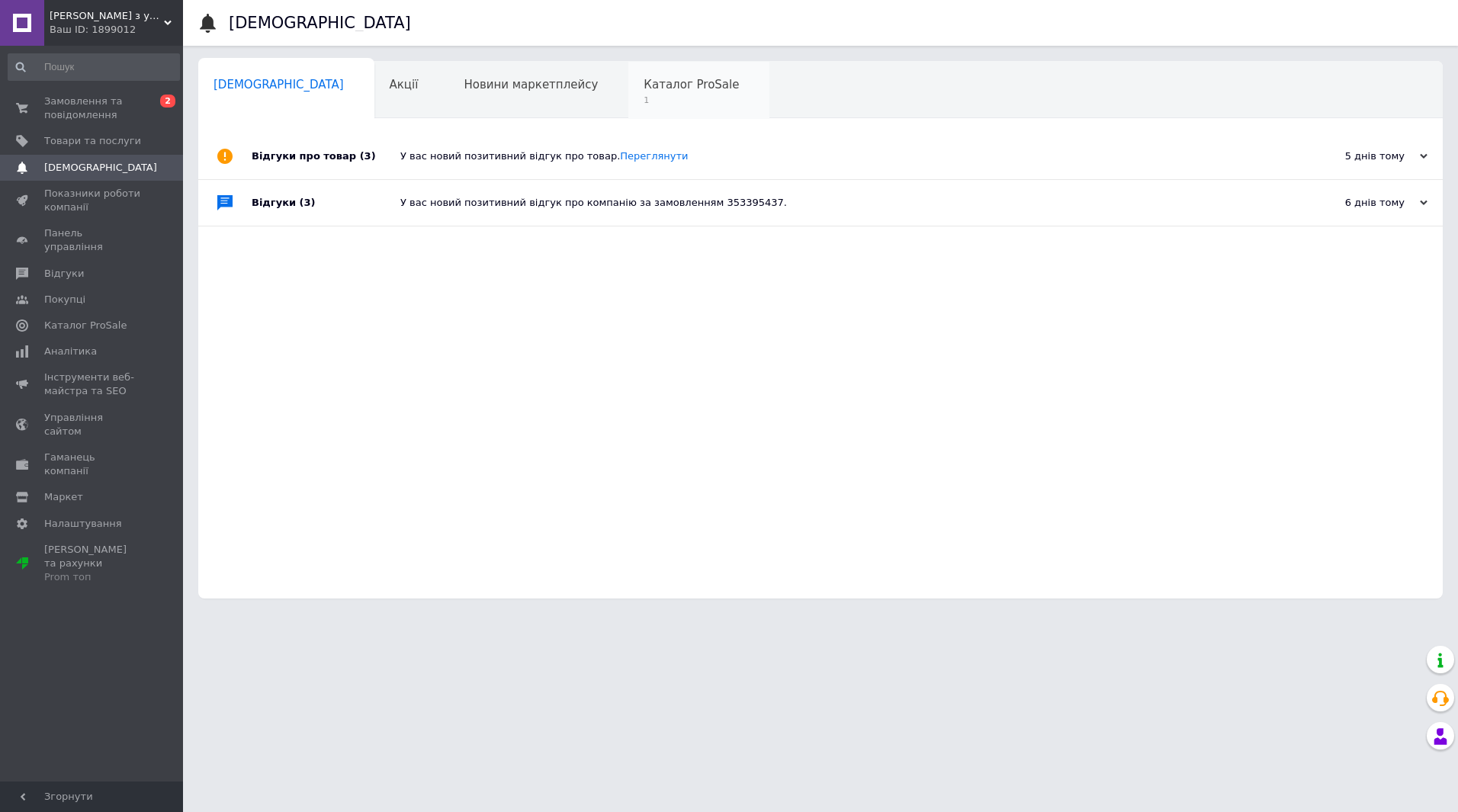
click at [643, 88] on span "Каталог ProSale" at bounding box center [691, 85] width 95 height 14
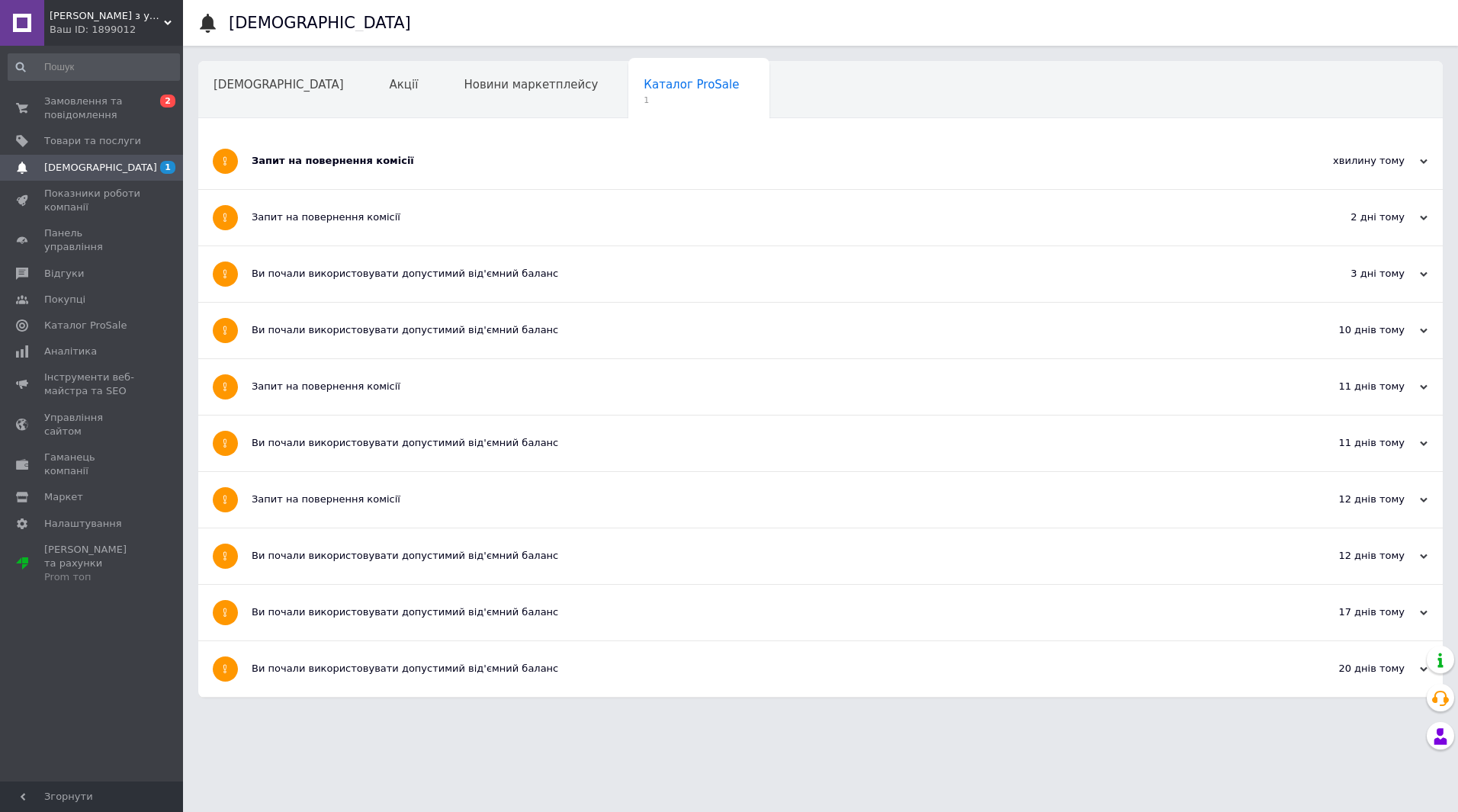
click at [312, 171] on div "Запит на повернення комісії" at bounding box center [763, 161] width 1023 height 56
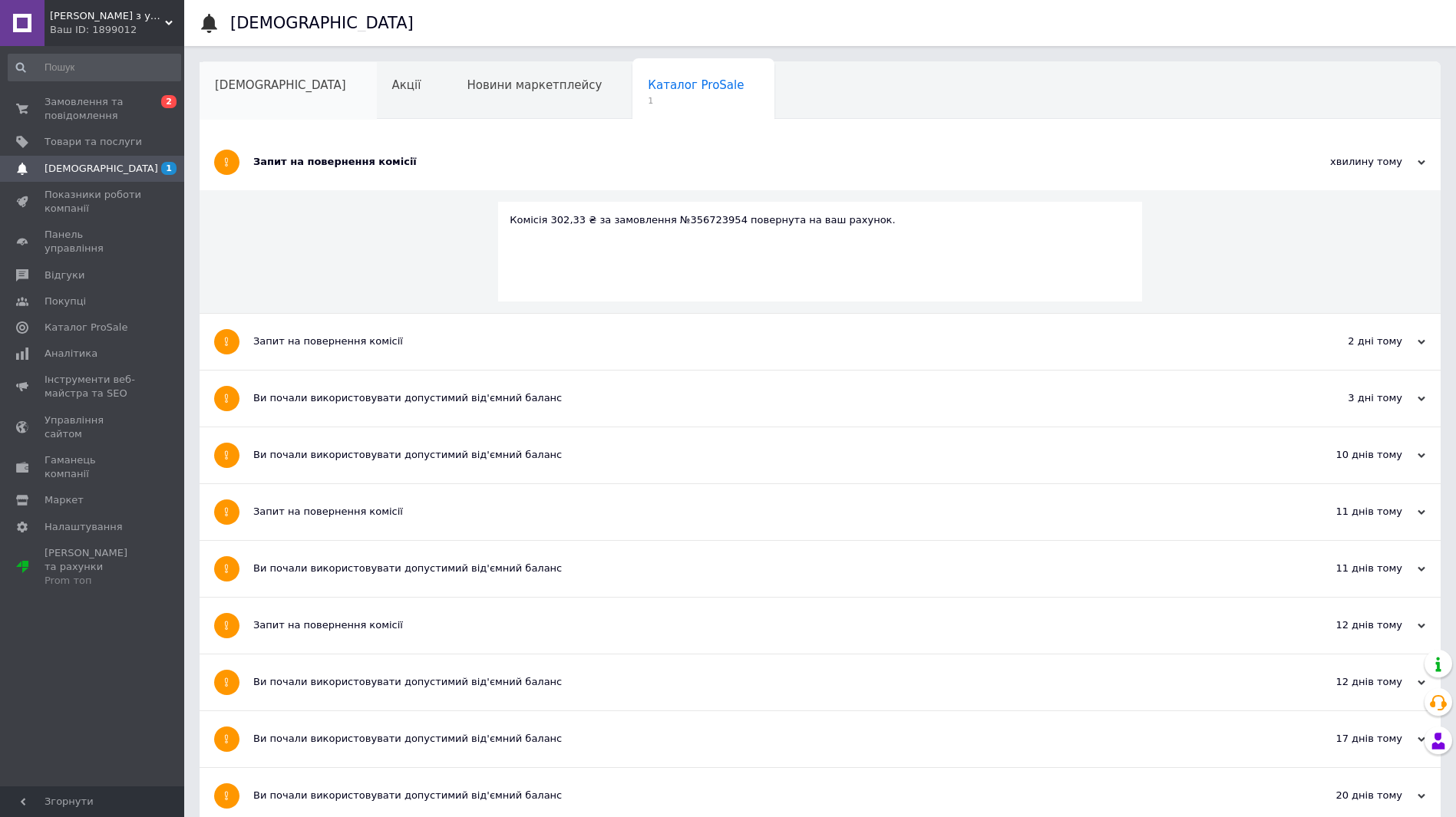
click at [239, 102] on div "[DEMOGRAPHIC_DATA]" at bounding box center [287, 92] width 177 height 59
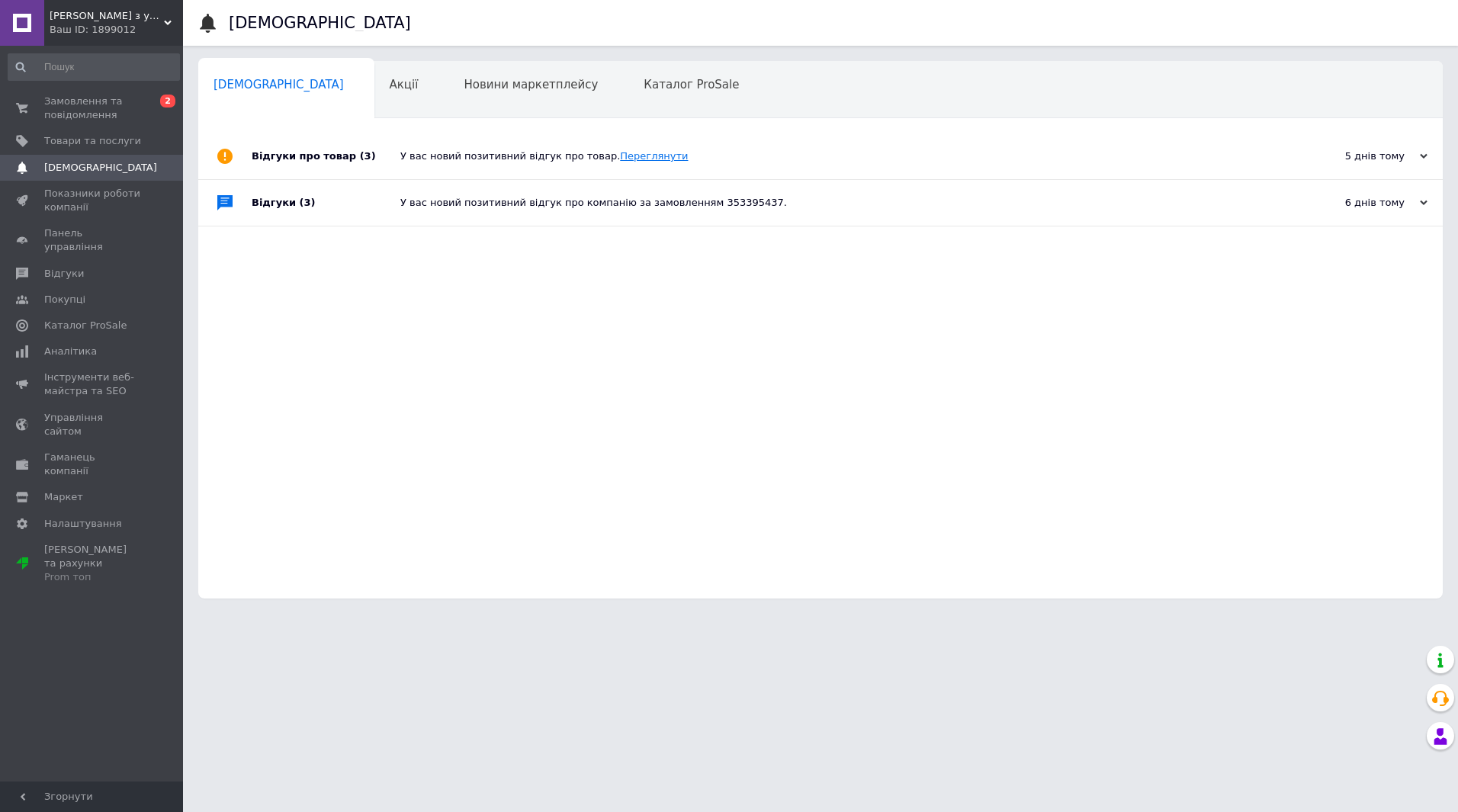
click at [620, 154] on link "Переглянути" at bounding box center [654, 156] width 68 height 11
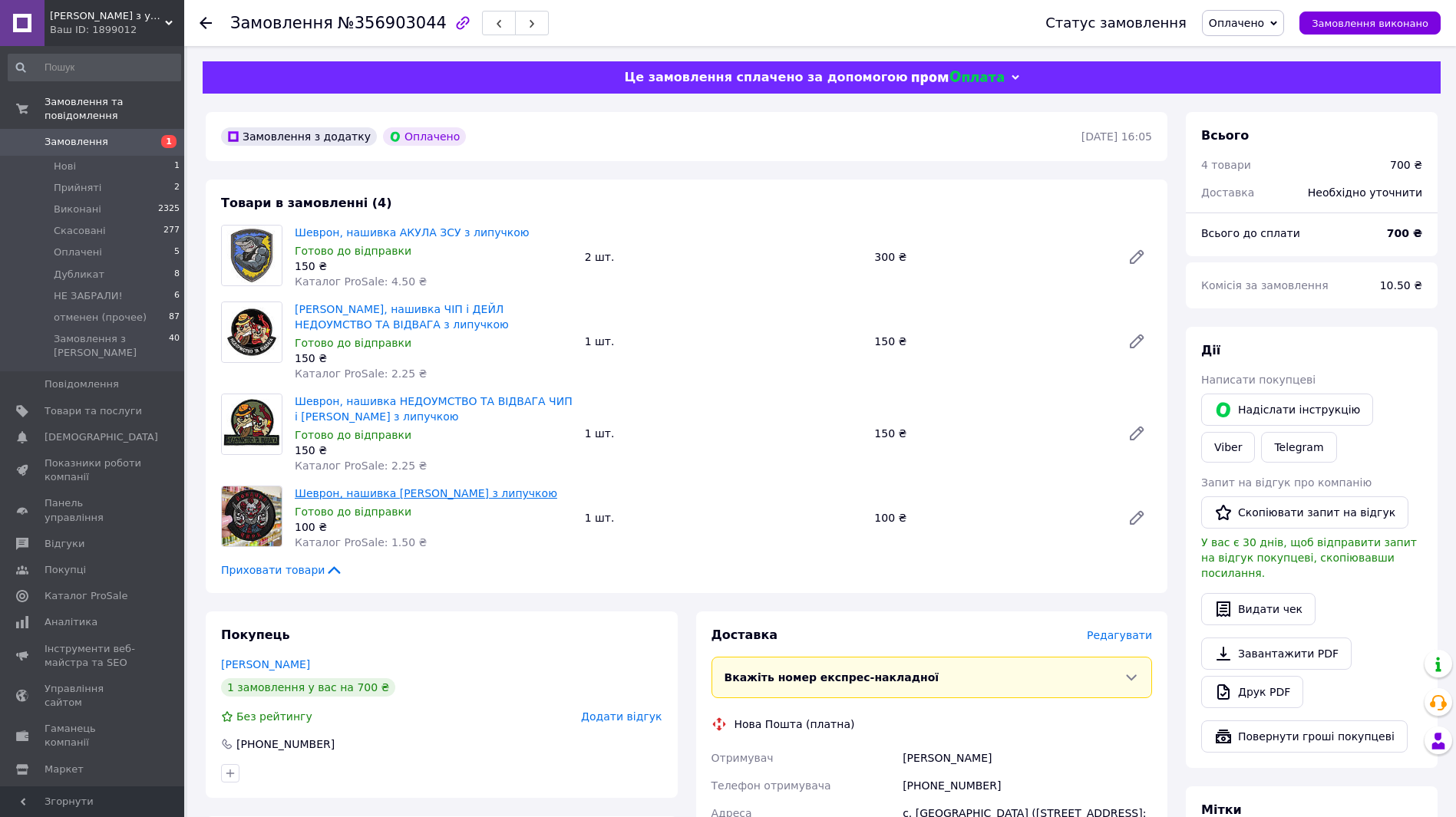
click at [343, 497] on link "Шеврон, нашивка [PERSON_NAME] з липучкою" at bounding box center [425, 493] width 262 height 12
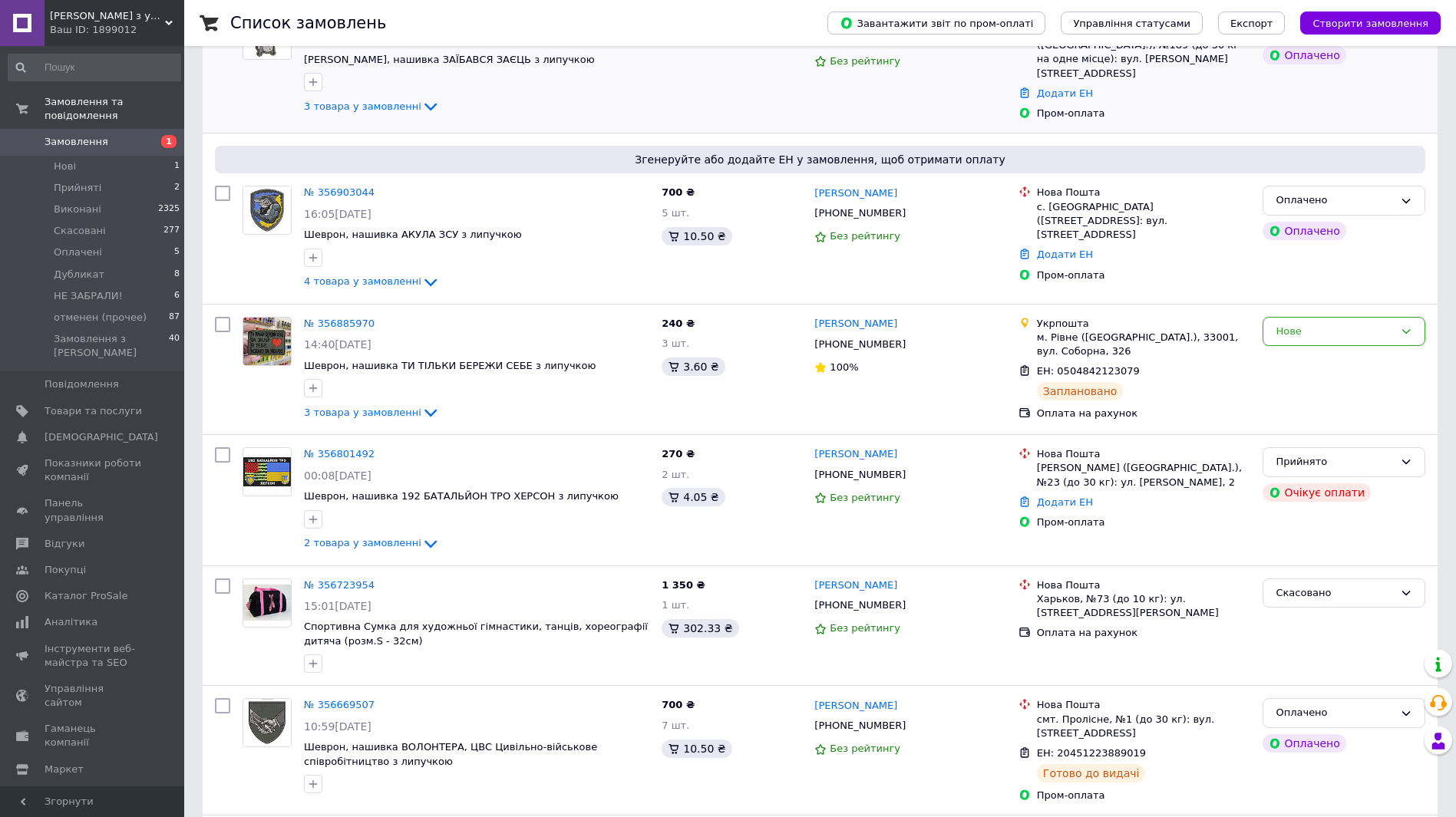
scroll to position [384, 0]
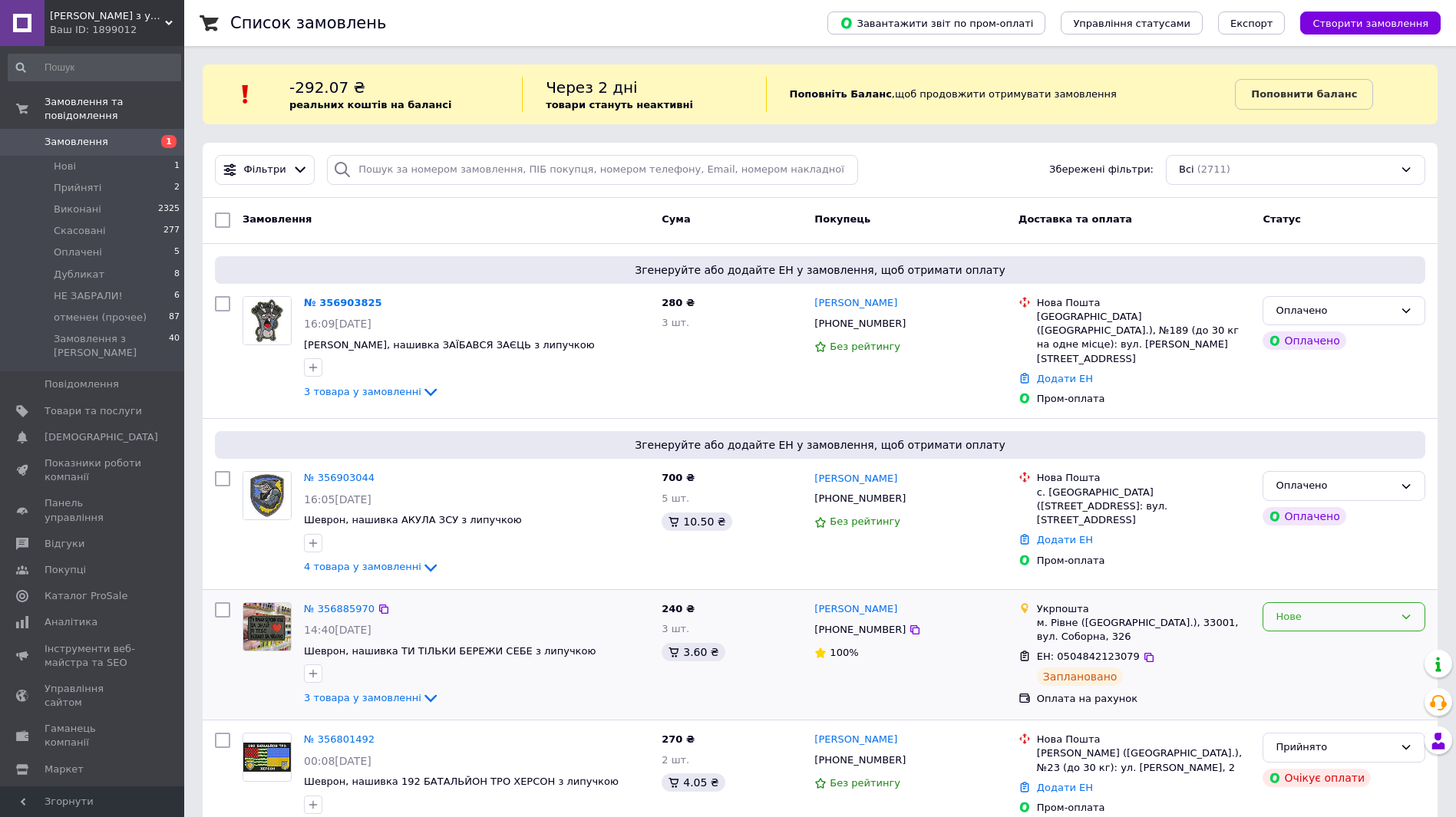
click at [1289, 613] on div "Нове" at bounding box center [1334, 617] width 118 height 16
click at [1283, 645] on li "Прийнято" at bounding box center [1344, 649] width 161 height 28
